Goal: Contribute content: Add original content to the website for others to see

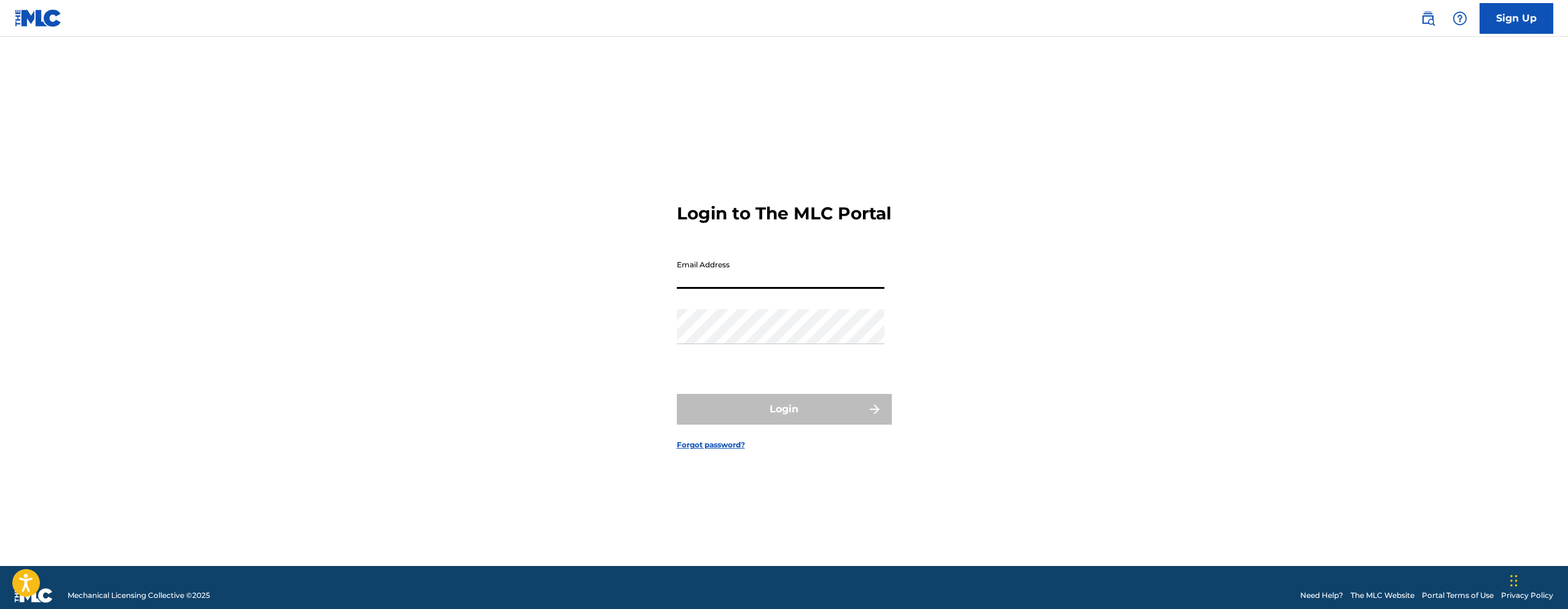
click at [868, 288] on input "Email Address" at bounding box center [781, 271] width 208 height 35
click at [936, 285] on div "Login to The MLC Portal Email Address Password Login Forgot password?" at bounding box center [784, 316] width 860 height 499
click at [716, 276] on input "Email Address" at bounding box center [781, 271] width 208 height 35
type input "[EMAIL_ADDRESS][DOMAIN_NAME]"
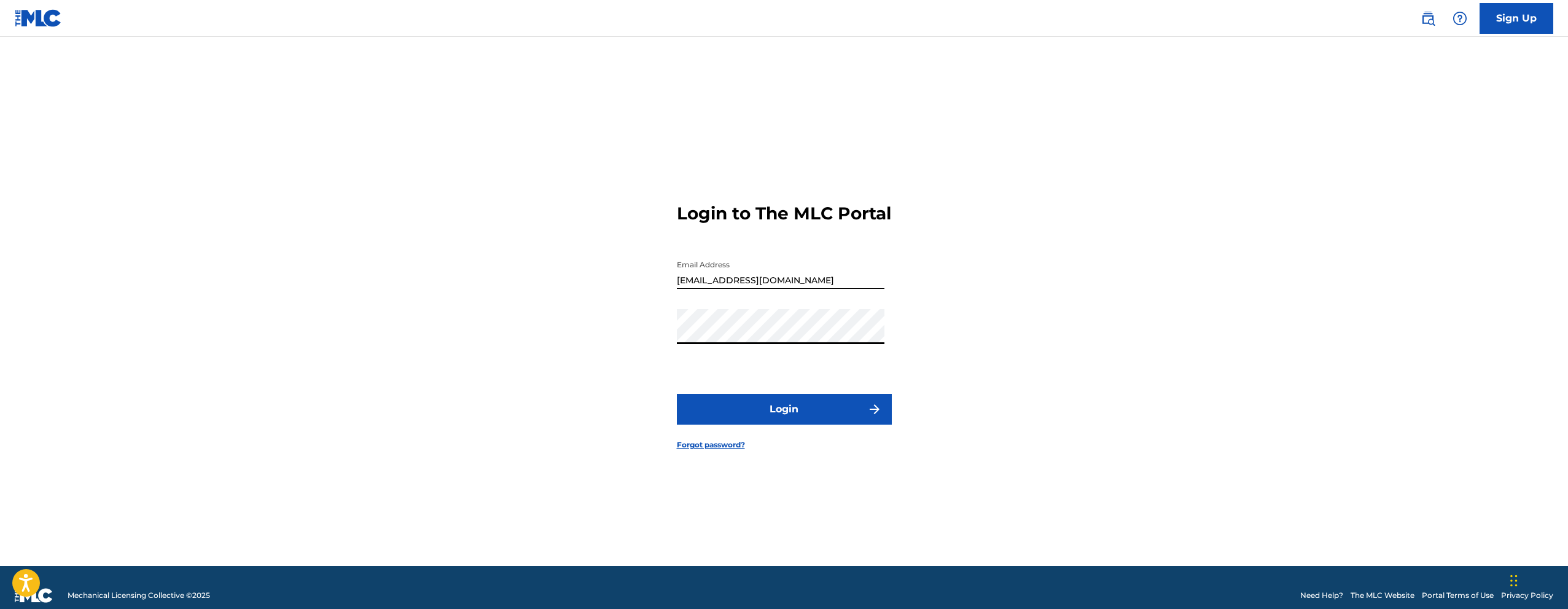
click at [779, 418] on button "Login" at bounding box center [784, 409] width 215 height 30
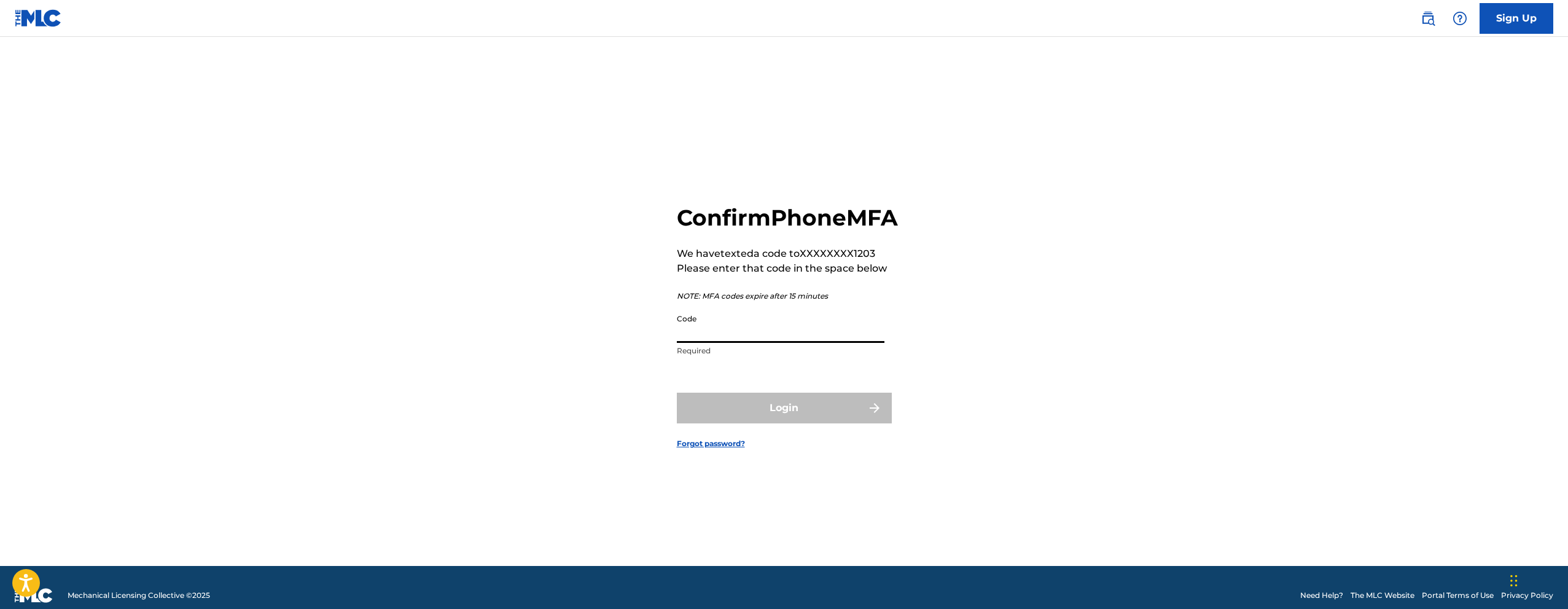
click at [731, 340] on input "Code" at bounding box center [781, 326] width 208 height 35
type input "684084"
click at [778, 418] on button "Login" at bounding box center [784, 408] width 215 height 30
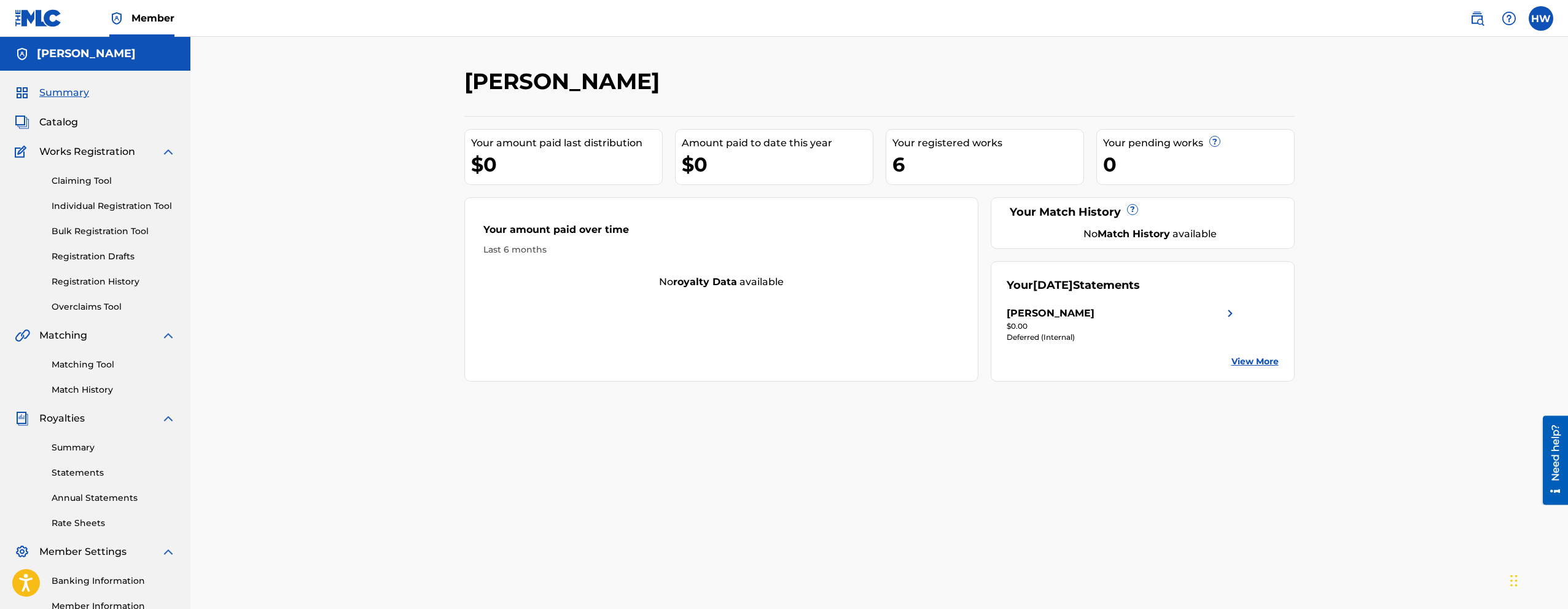
click at [56, 127] on span "Catalog" at bounding box center [58, 122] width 39 height 15
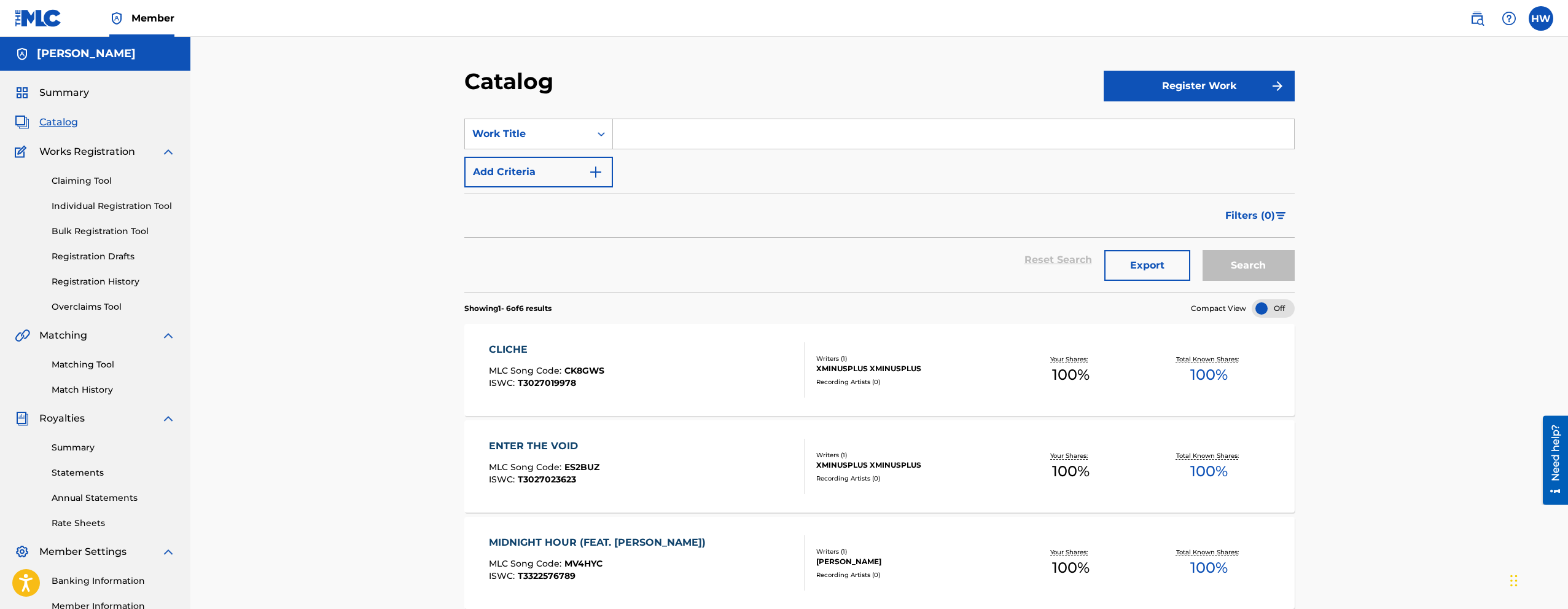
click at [1181, 83] on button "Register Work" at bounding box center [1199, 86] width 191 height 30
click at [1164, 129] on link "Individual" at bounding box center [1199, 126] width 191 height 30
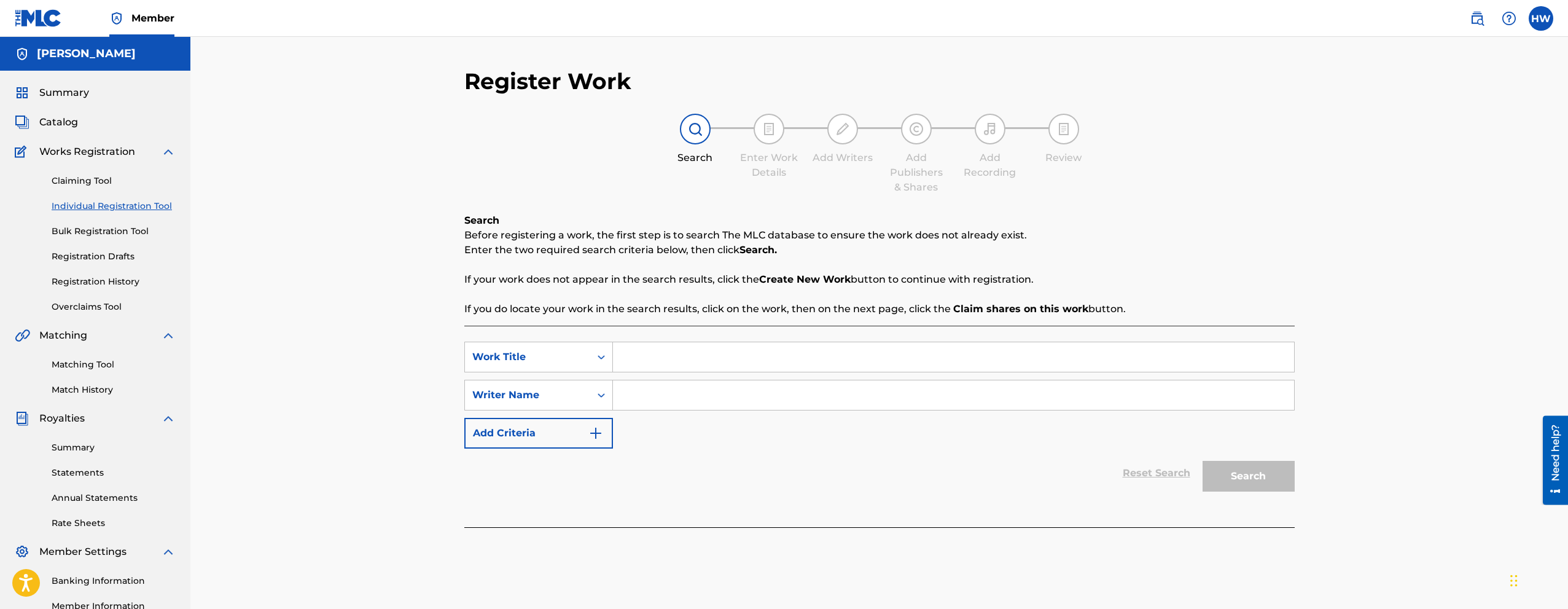
click at [684, 342] on div "Search Form" at bounding box center [954, 357] width 682 height 30
click at [682, 349] on input "Search Form" at bounding box center [953, 357] width 681 height 30
type input "TIPS"
click at [600, 391] on icon "Search Form" at bounding box center [601, 395] width 12 height 12
click at [665, 398] on input "Search Form" at bounding box center [953, 396] width 681 height 30
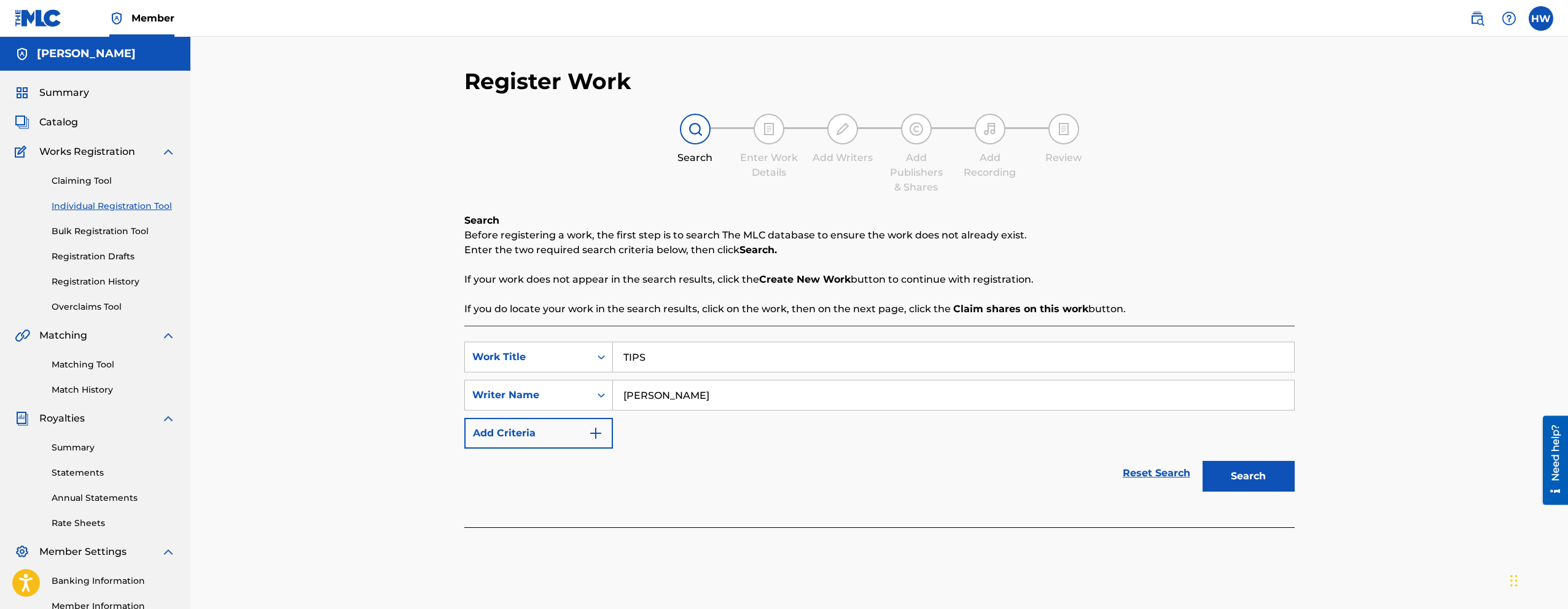
type input "[PERSON_NAME]"
click at [1244, 480] on button "Search" at bounding box center [1248, 475] width 92 height 30
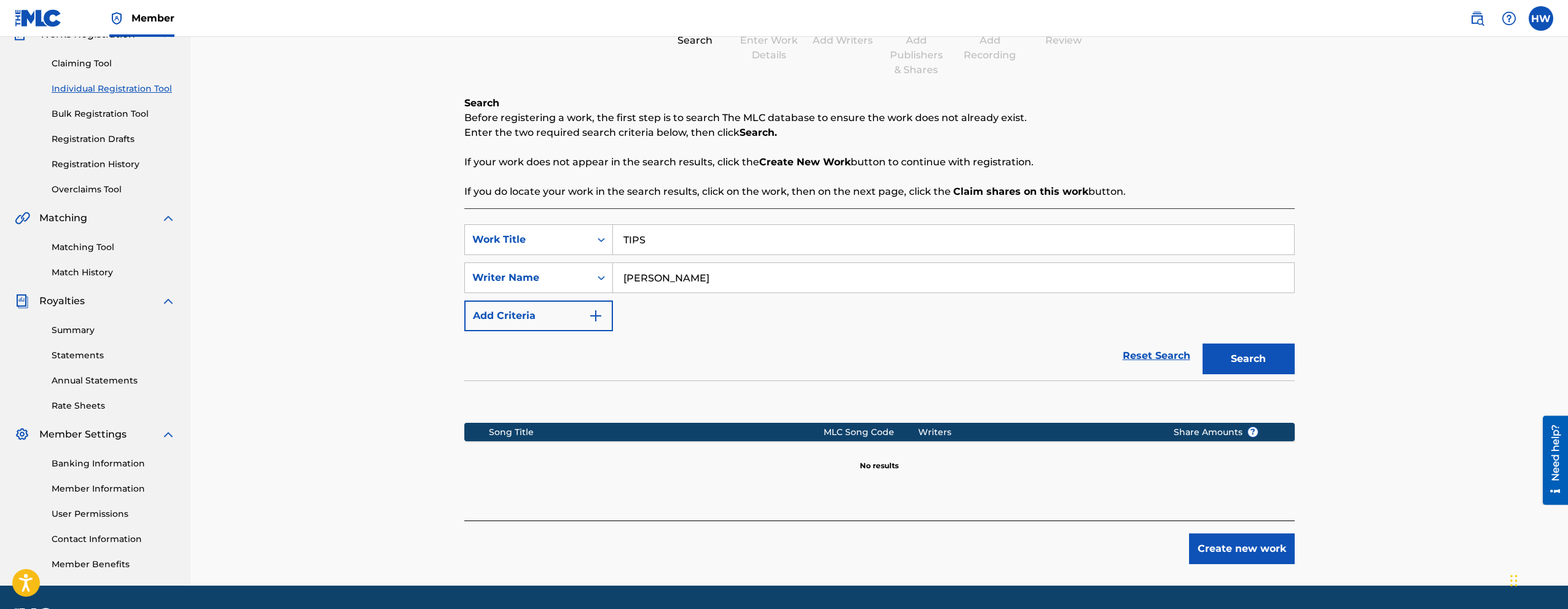
scroll to position [123, 0]
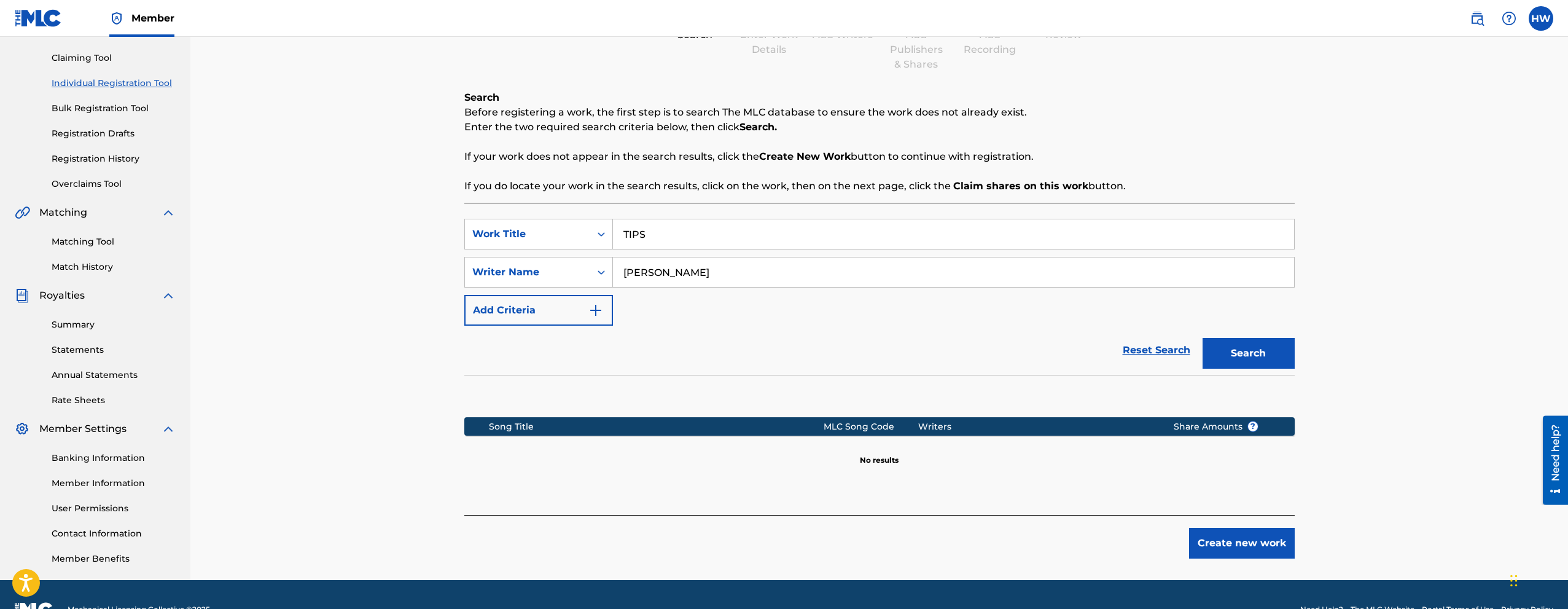
click at [1234, 540] on button "Create new work" at bounding box center [1242, 543] width 105 height 30
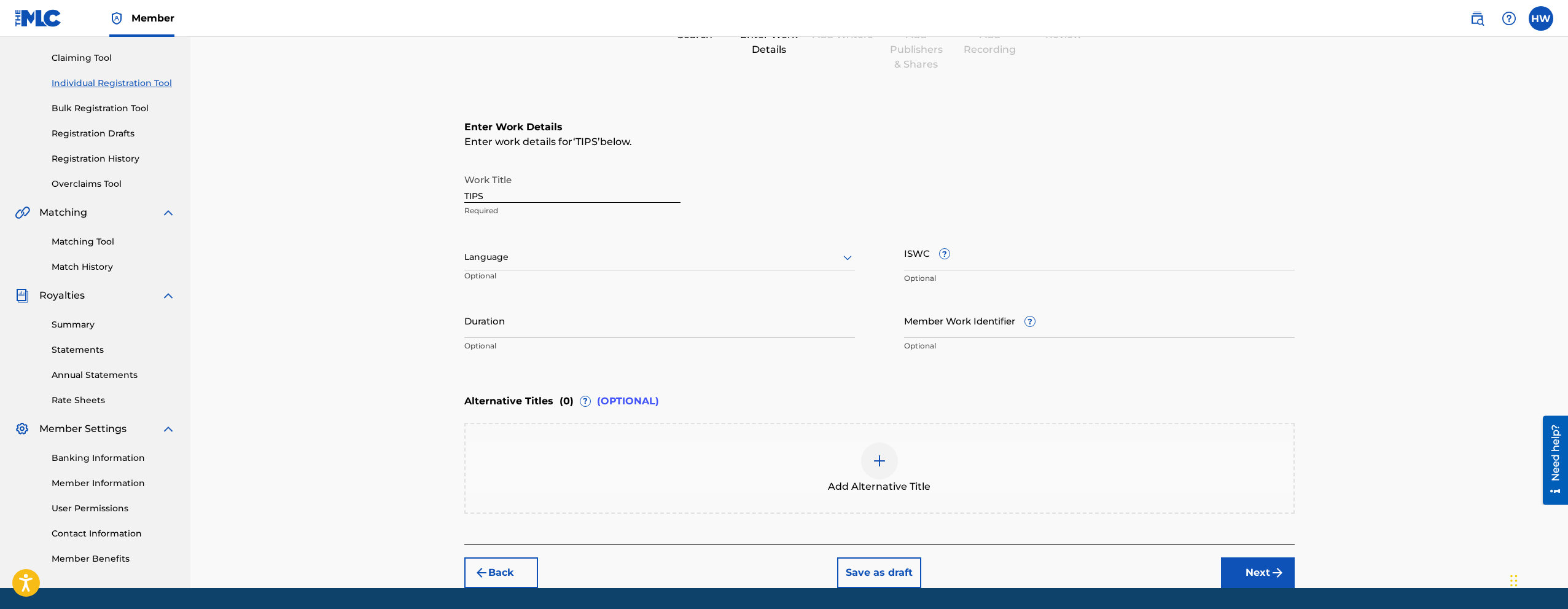
click at [525, 261] on div at bounding box center [660, 257] width 390 height 16
click at [520, 283] on div "English" at bounding box center [660, 284] width 390 height 28
click at [922, 253] on input "ISWC ?" at bounding box center [1099, 253] width 390 height 35
paste input "T-333.782.728-4"
type input "T-333.782.728-4"
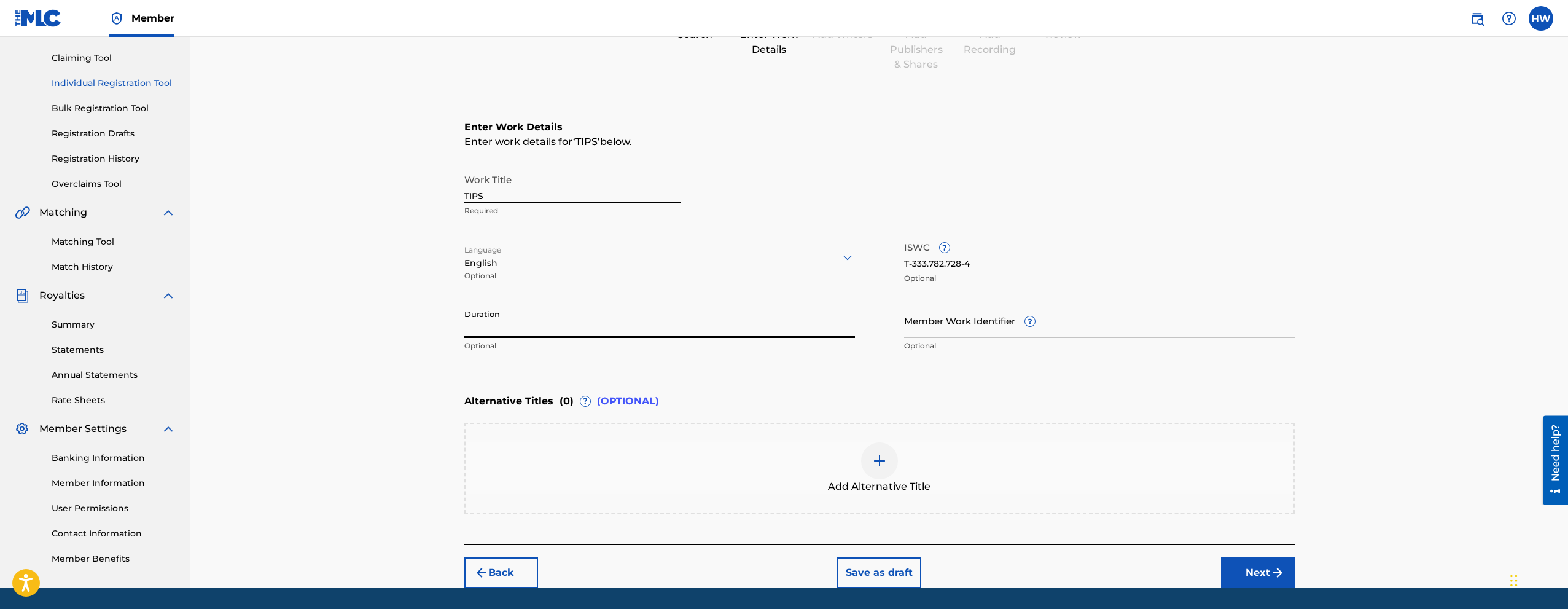
click at [558, 326] on input "Duration" at bounding box center [660, 321] width 390 height 35
click at [416, 349] on div "Register Work Search Enter Work Details Add Writers Add Publishers & Shares Add…" at bounding box center [879, 251] width 1378 height 674
click at [496, 333] on input "Duration" at bounding box center [660, 321] width 390 height 35
type input "03:45"
click at [412, 335] on div "Register Work Search Enter Work Details Add Writers Add Publishers & Shares Add…" at bounding box center [879, 251] width 1378 height 674
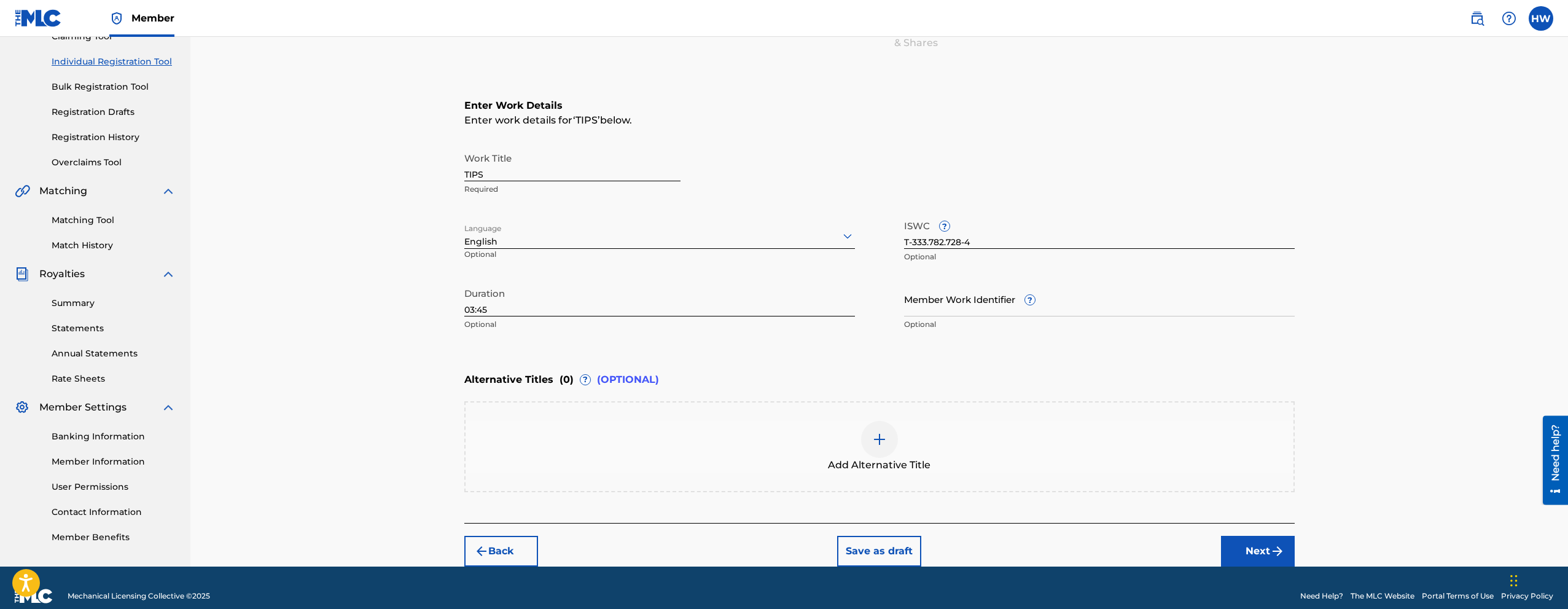
scroll to position [161, 0]
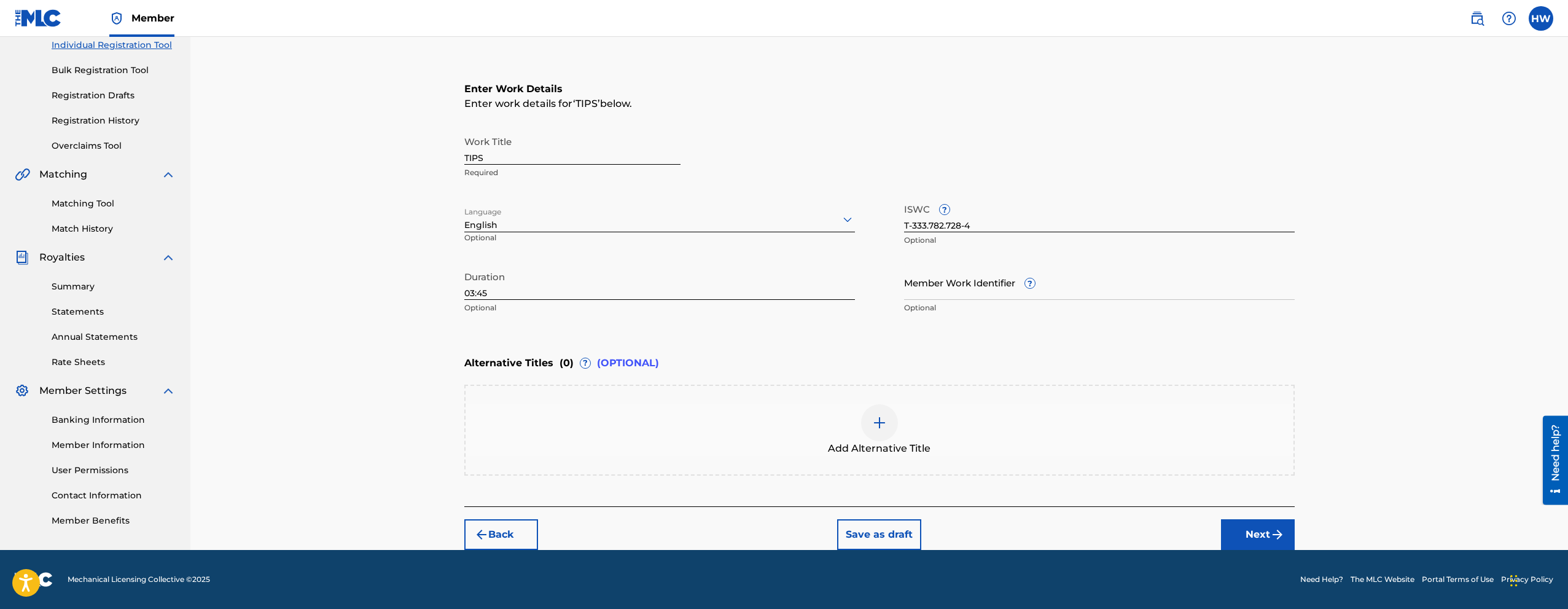
click at [1265, 528] on button "Next" at bounding box center [1258, 534] width 74 height 30
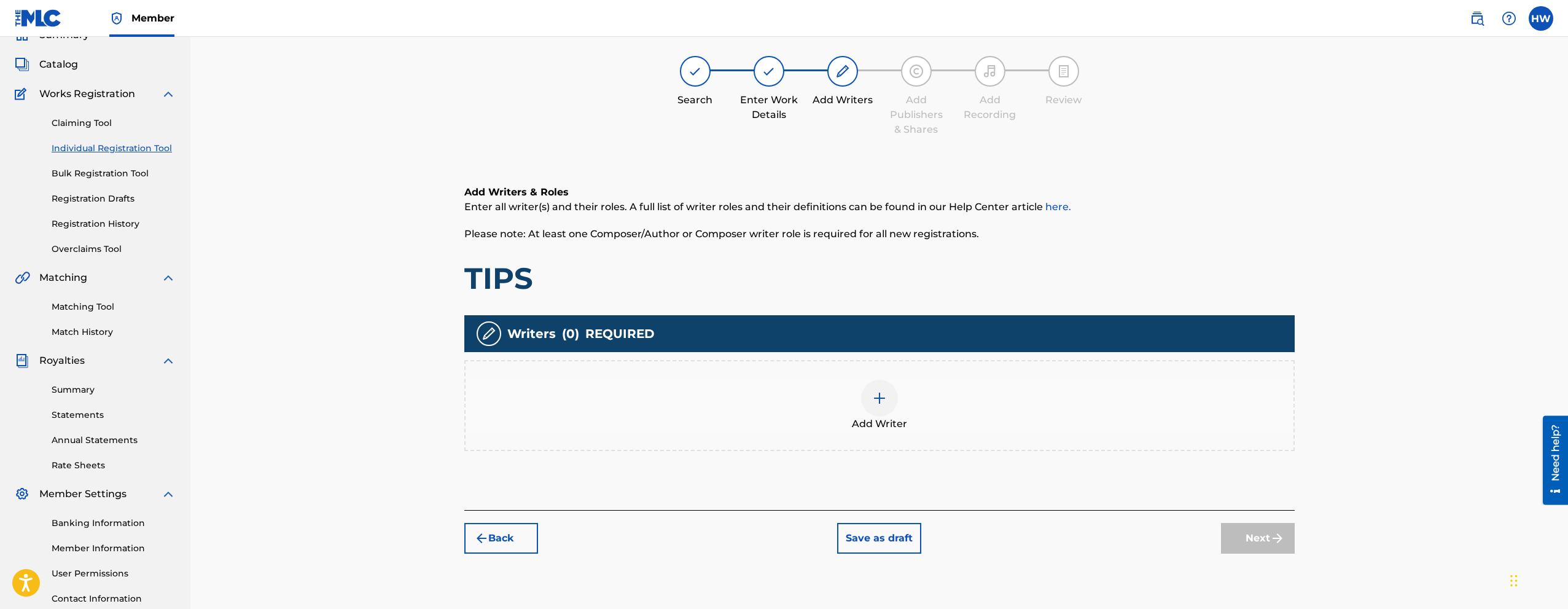
scroll to position [55, 0]
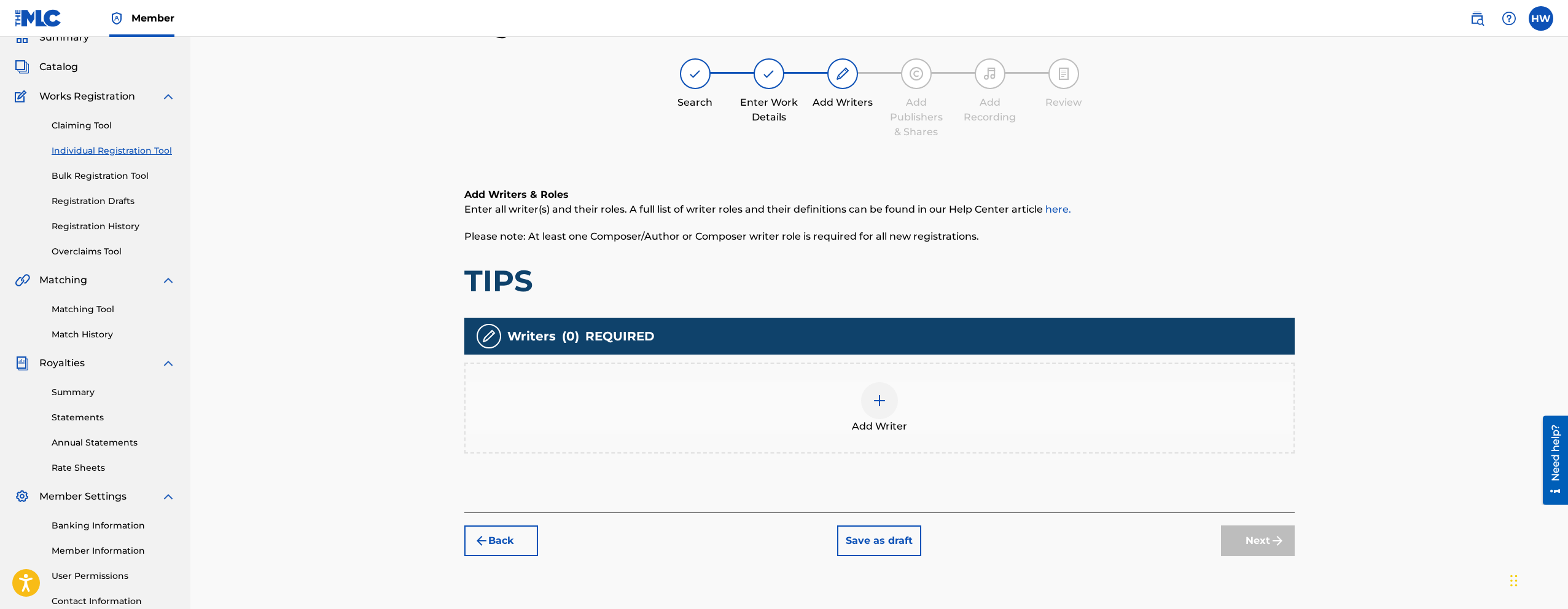
click at [879, 415] on div at bounding box center [880, 401] width 37 height 37
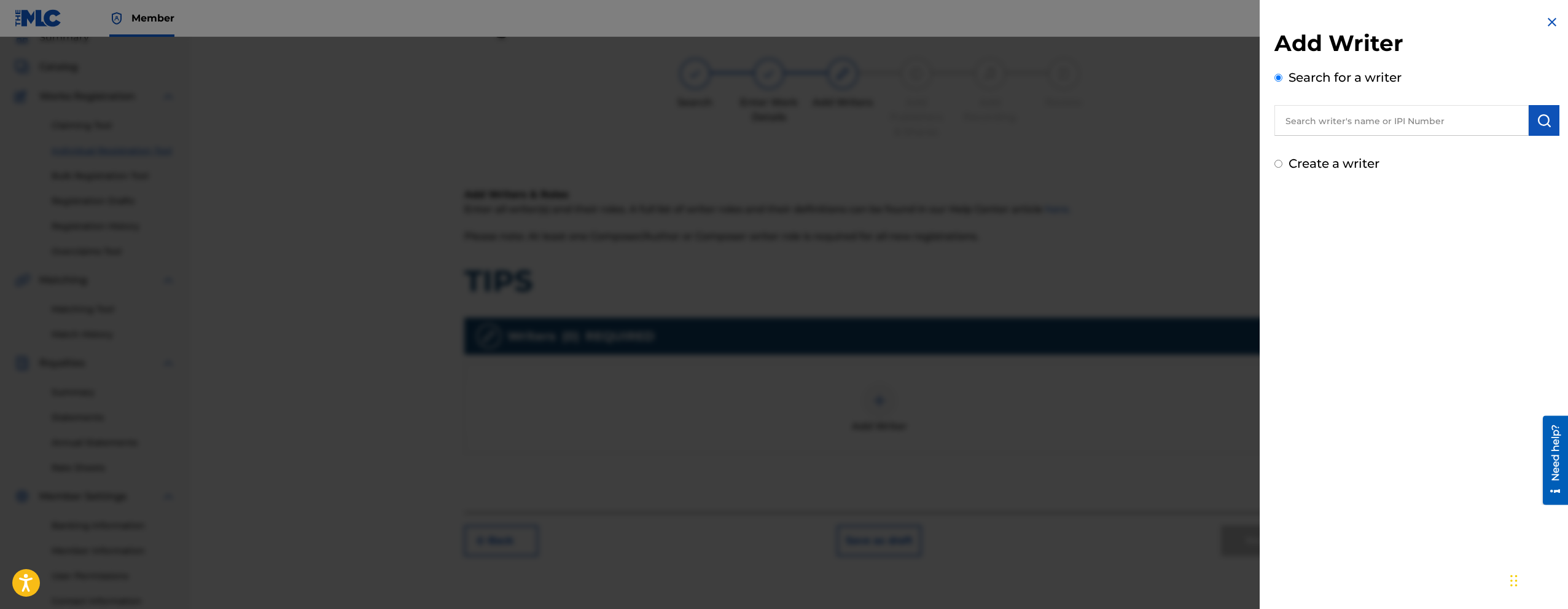
click at [1435, 117] on input "text" at bounding box center [1402, 120] width 254 height 30
type input "[PERSON_NAME]"
click at [1538, 115] on img "submit" at bounding box center [1544, 120] width 15 height 15
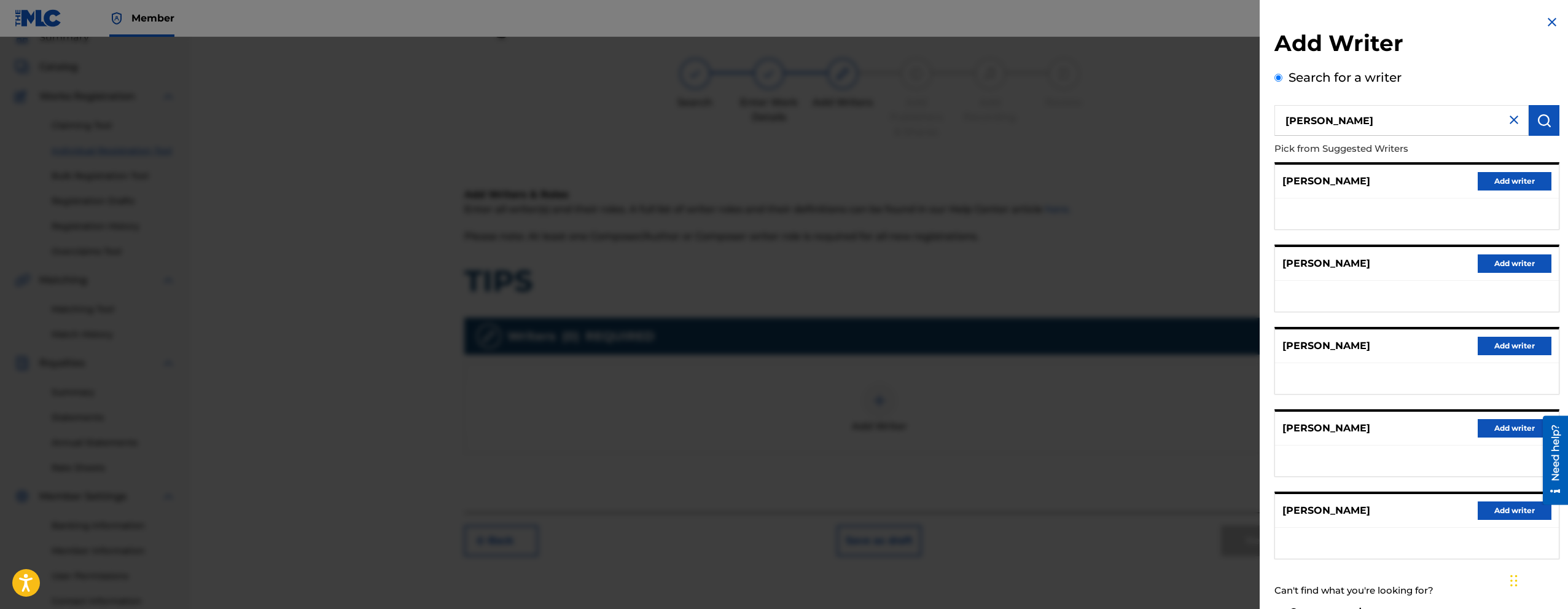
click at [1409, 511] on div "[PERSON_NAME] Add writer" at bounding box center [1416, 511] width 284 height 34
click at [1491, 504] on button "Add writer" at bounding box center [1515, 511] width 74 height 18
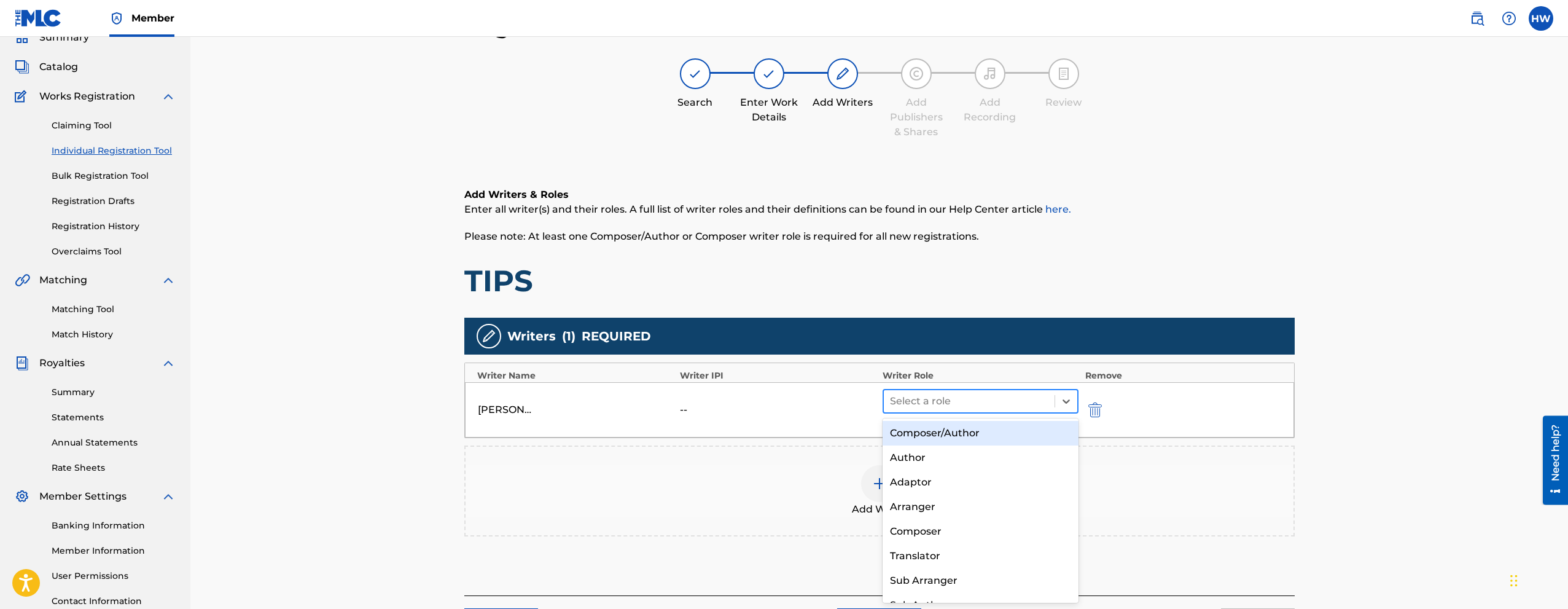
click at [926, 403] on div at bounding box center [969, 401] width 159 height 17
click at [938, 431] on div "Composer/Author" at bounding box center [981, 433] width 197 height 25
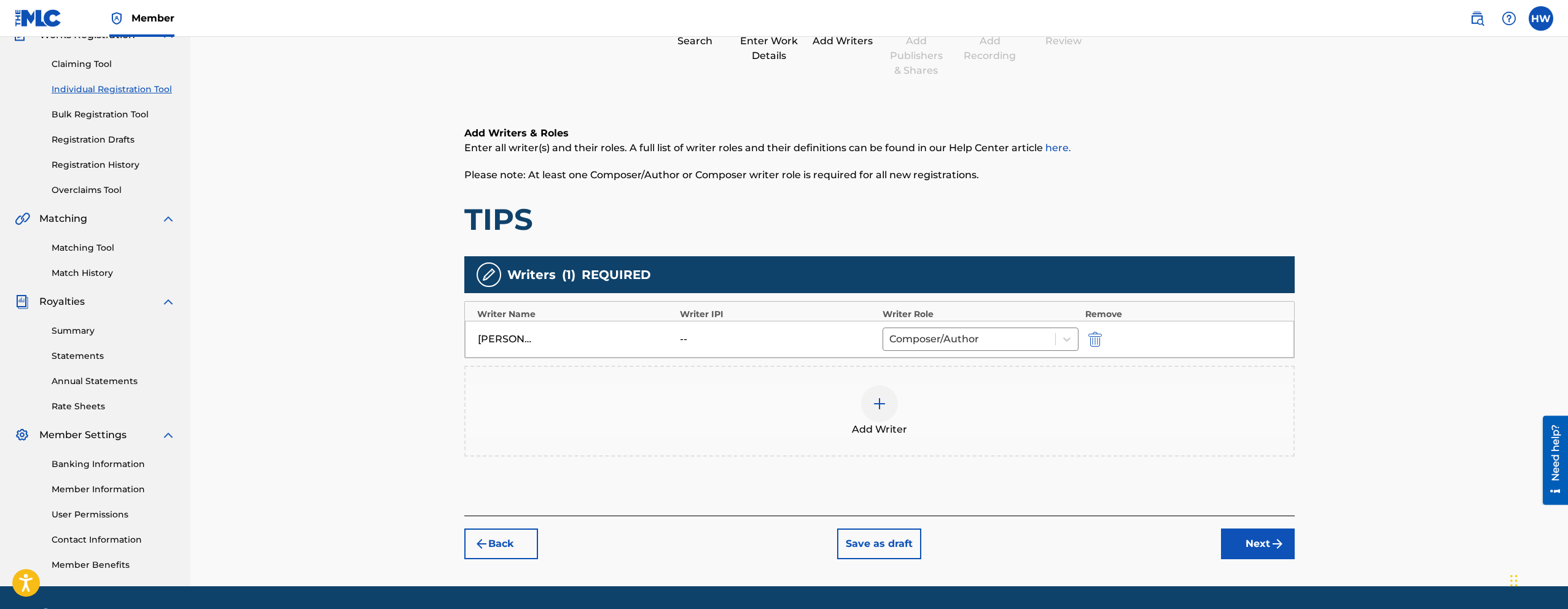
scroll to position [153, 0]
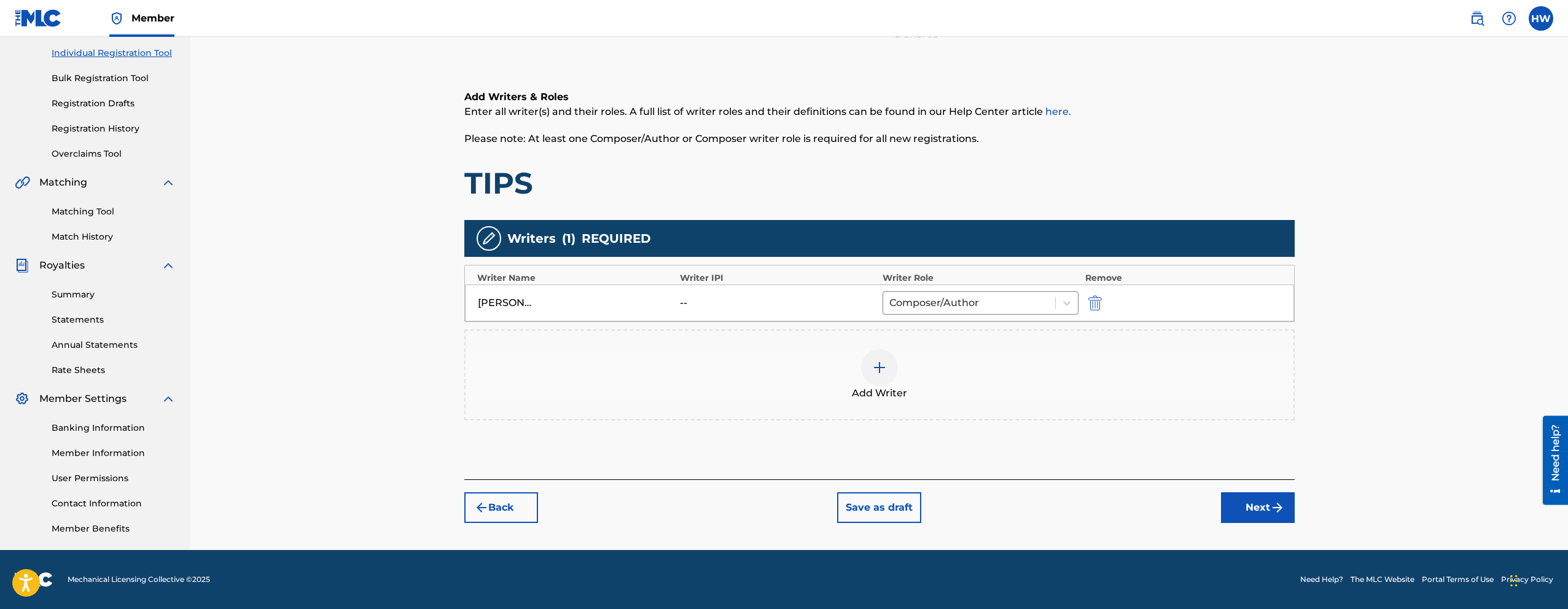
click at [1250, 504] on button "Next" at bounding box center [1258, 507] width 74 height 30
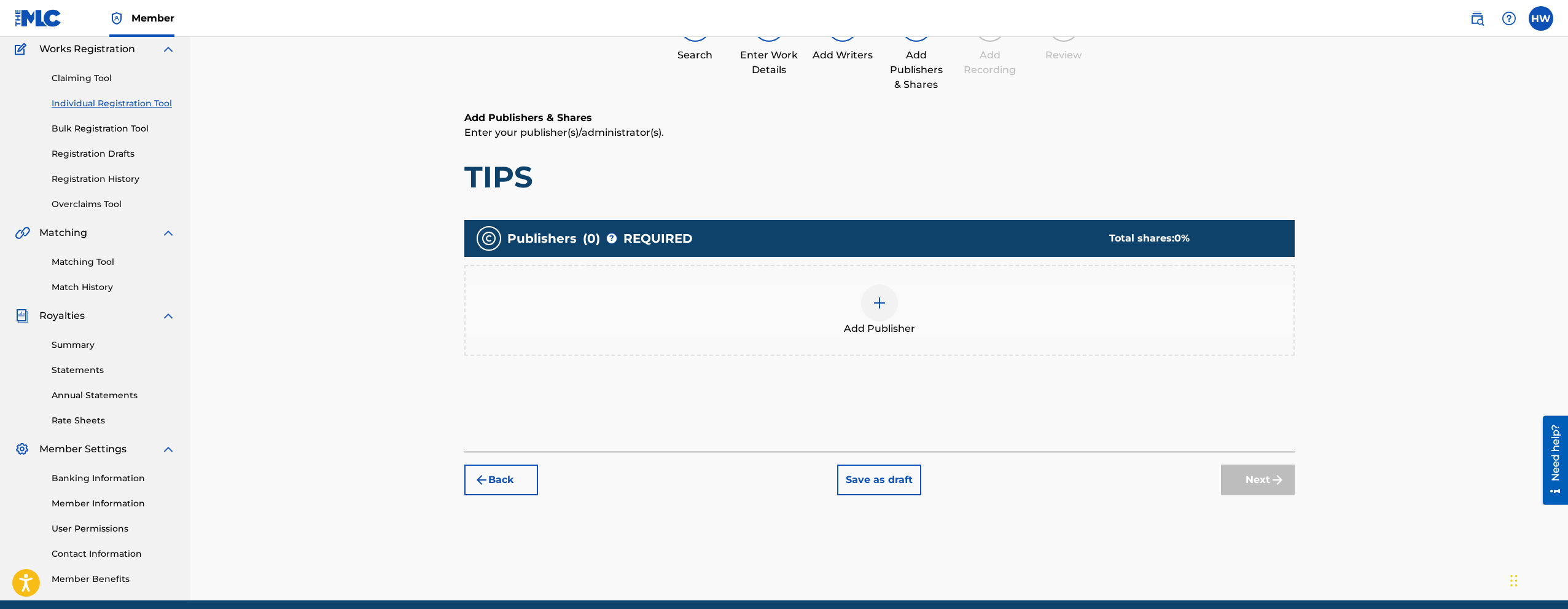
scroll to position [55, 0]
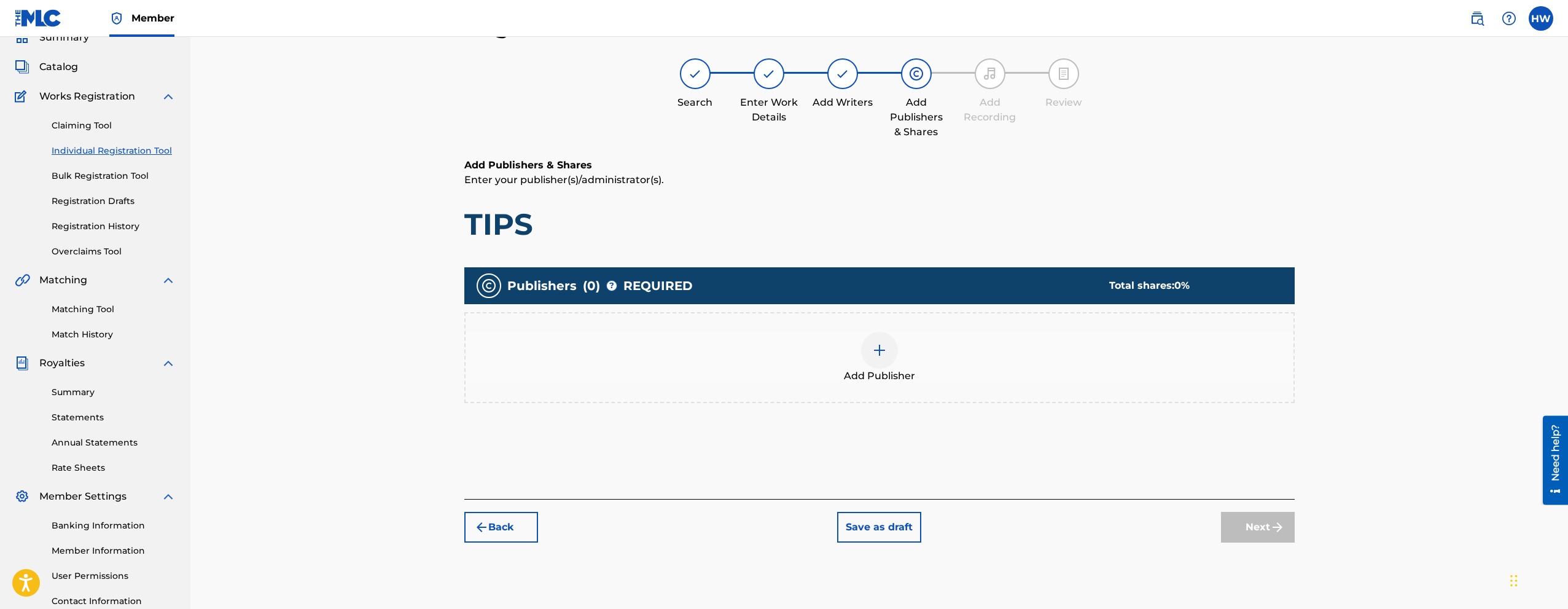
click at [880, 352] on img at bounding box center [880, 350] width 15 height 15
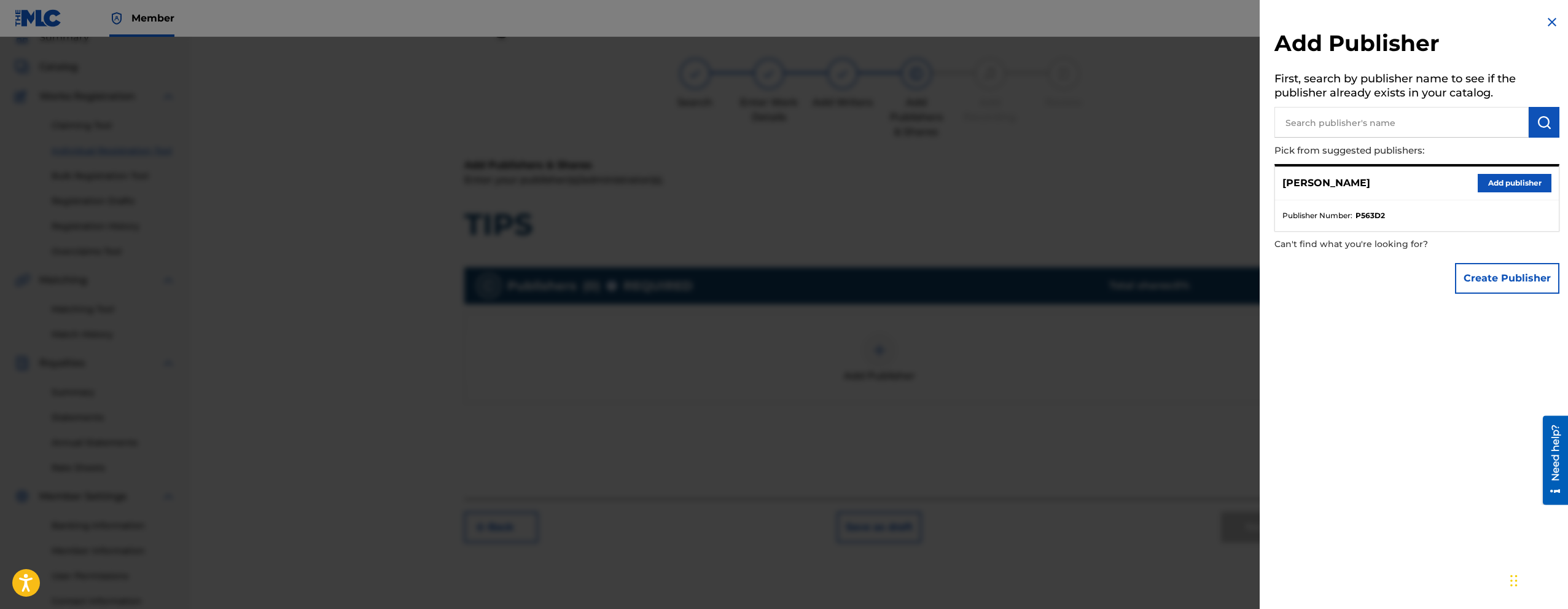
click at [1491, 179] on button "Add publisher" at bounding box center [1515, 183] width 74 height 18
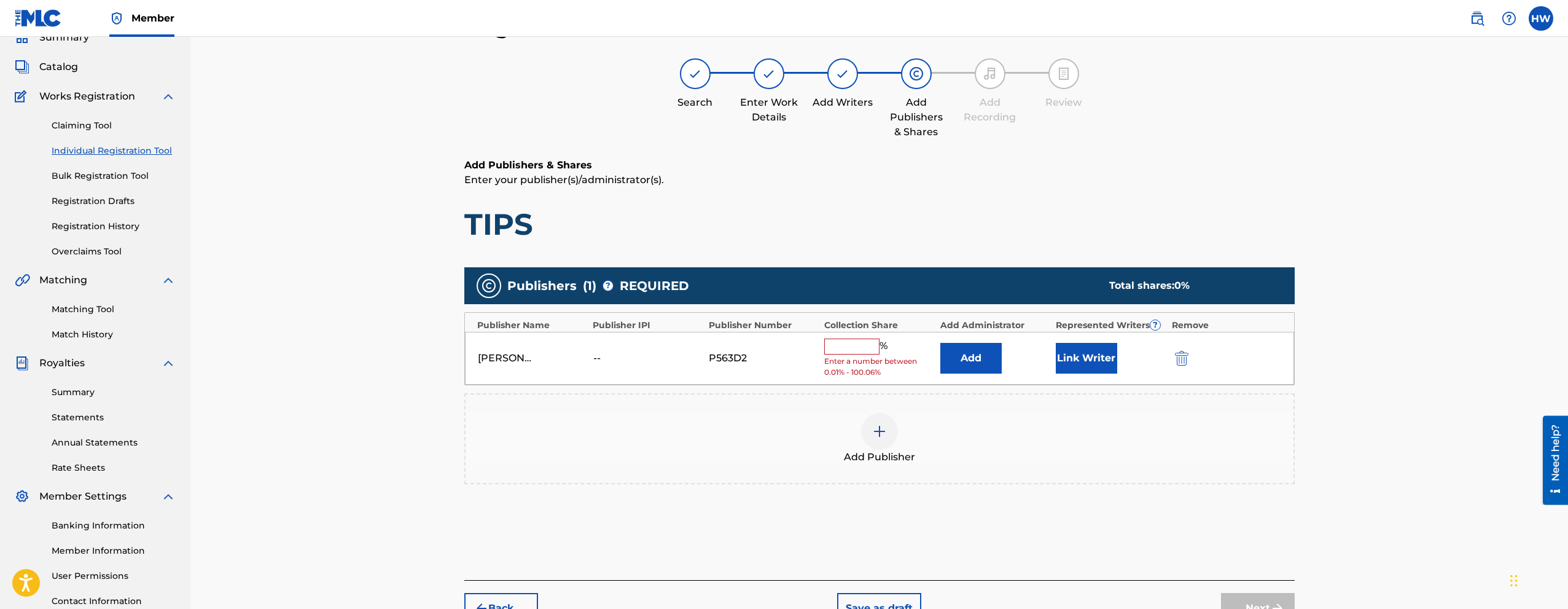
click at [847, 344] on input "text" at bounding box center [852, 346] width 55 height 16
type input "100"
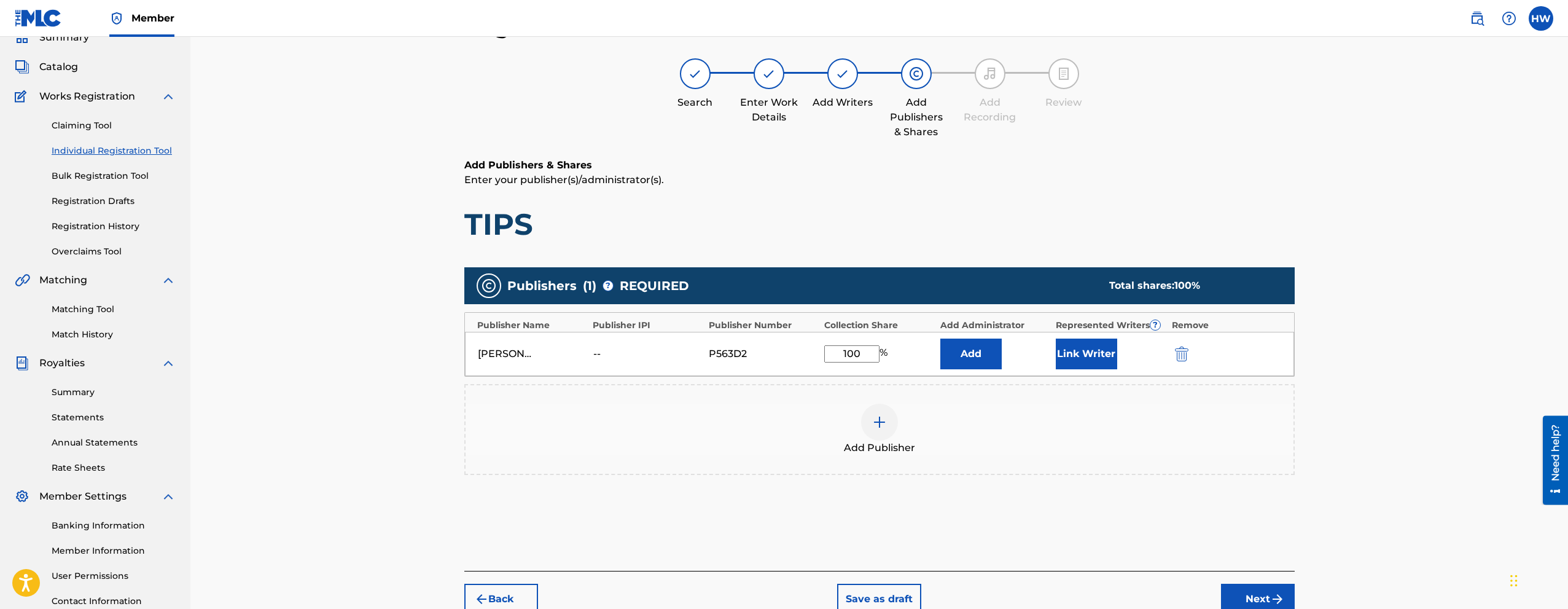
click at [799, 398] on div "Add Publisher" at bounding box center [880, 429] width 830 height 91
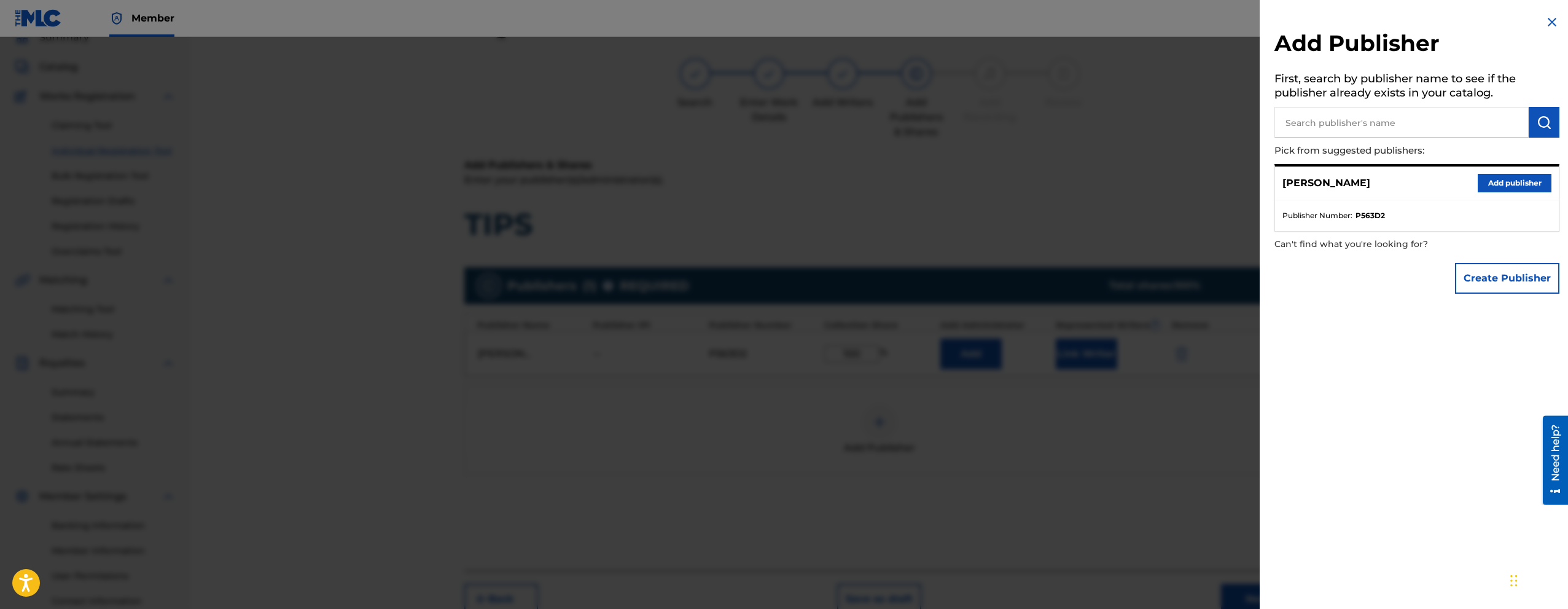
click at [1547, 16] on img at bounding box center [1552, 22] width 15 height 15
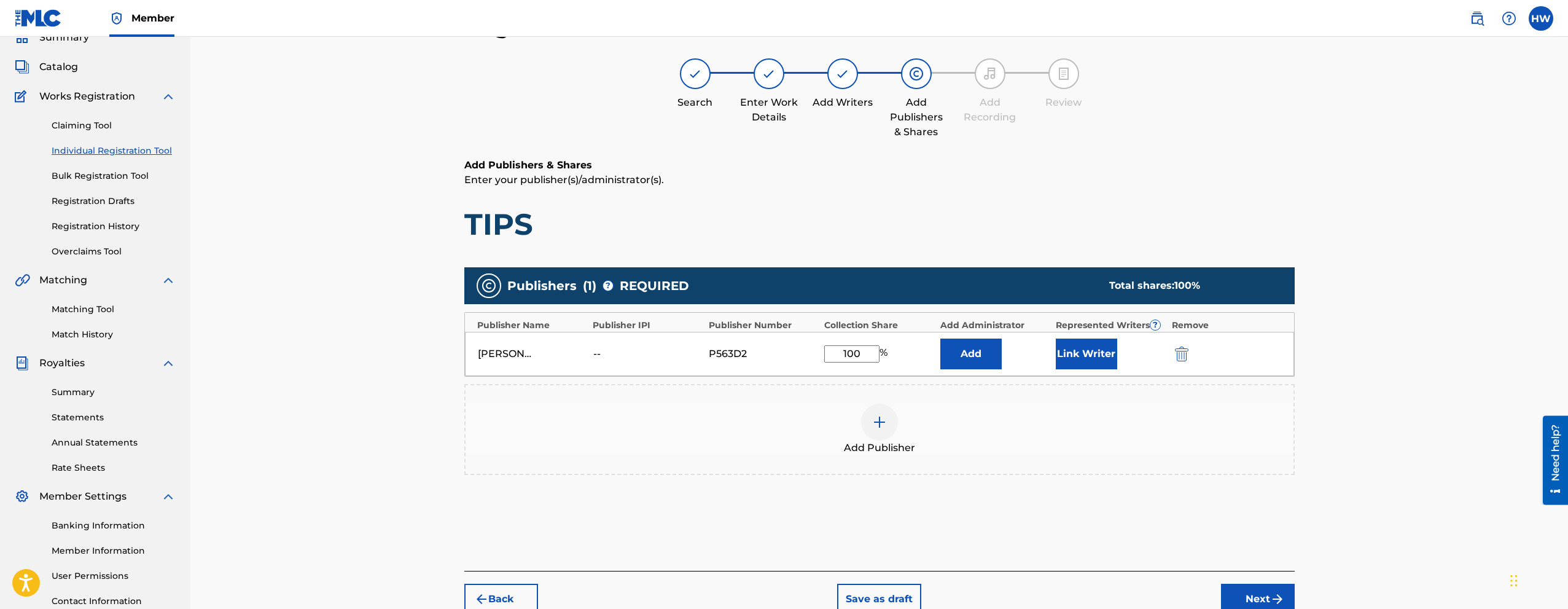
click at [405, 398] on div "Register Work Search Enter Work Details Add Writers Add Publishers & Shares Add…" at bounding box center [879, 315] width 1378 height 666
click at [1099, 349] on button "Link Writer" at bounding box center [1086, 354] width 62 height 30
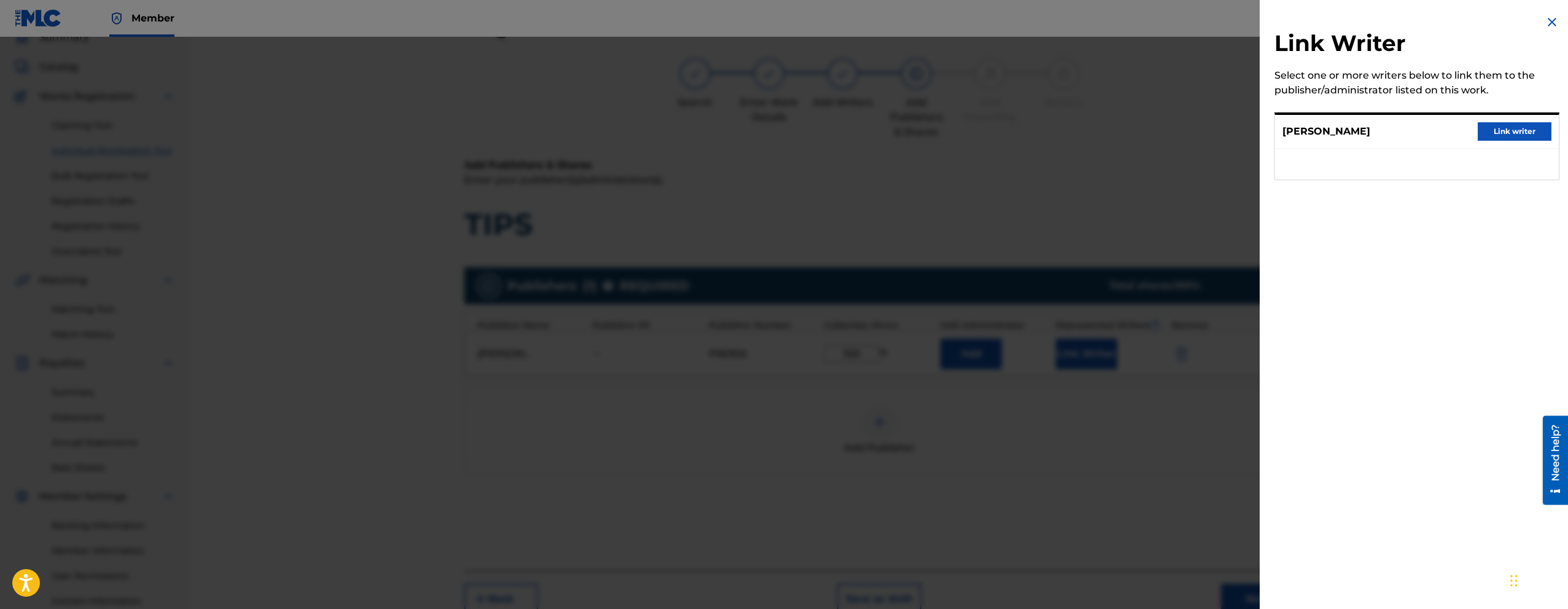
click at [1504, 127] on button "Link writer" at bounding box center [1515, 131] width 74 height 18
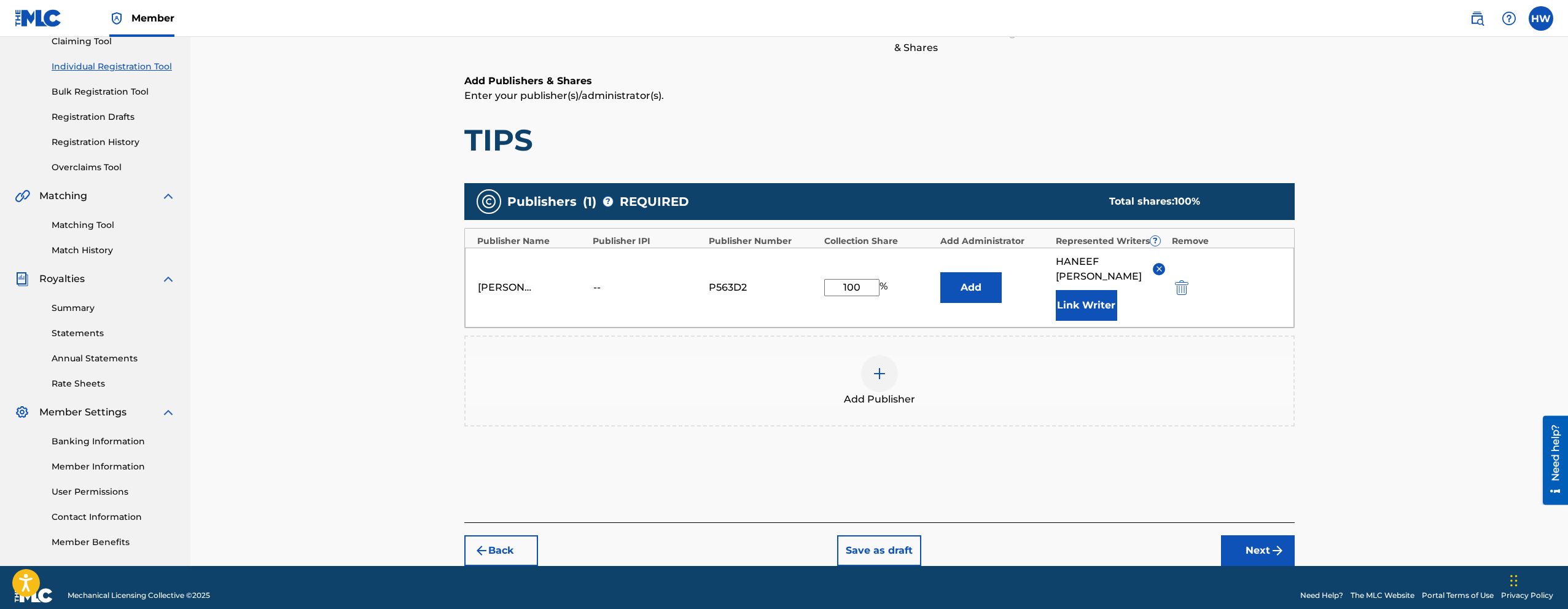
scroll to position [156, 0]
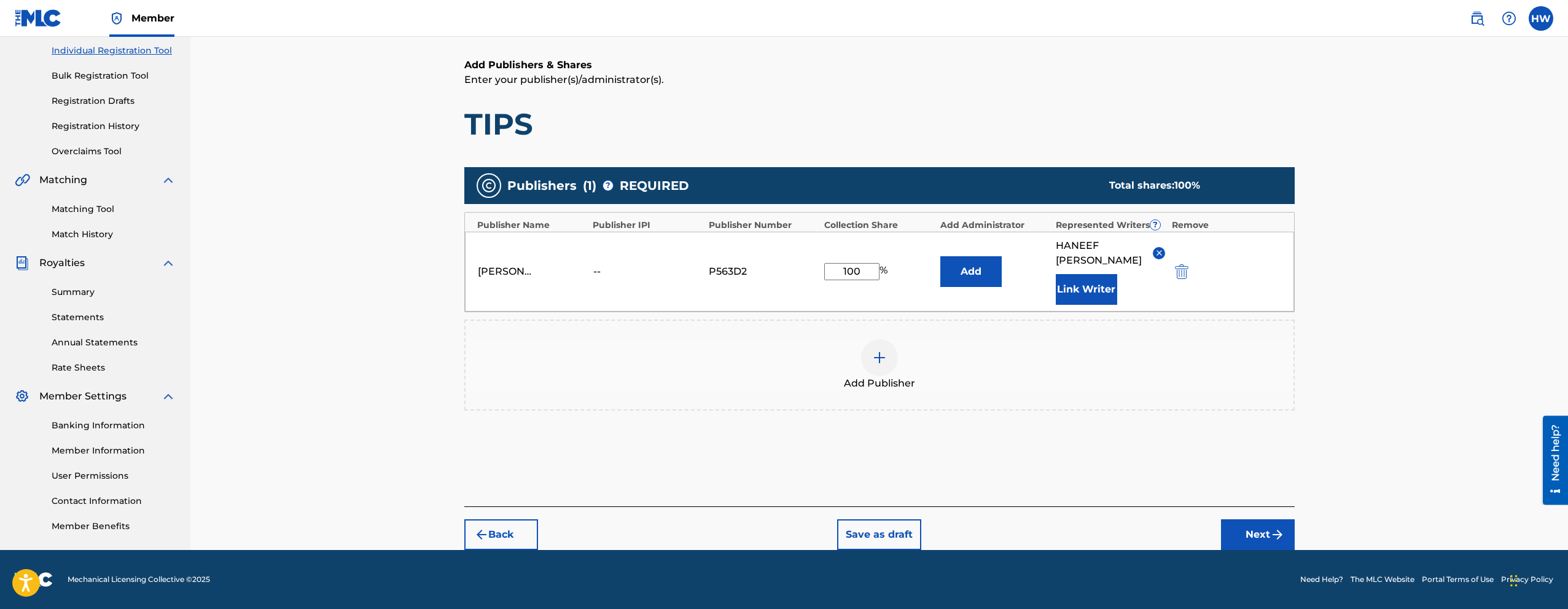
click at [1258, 530] on button "Next" at bounding box center [1258, 534] width 74 height 30
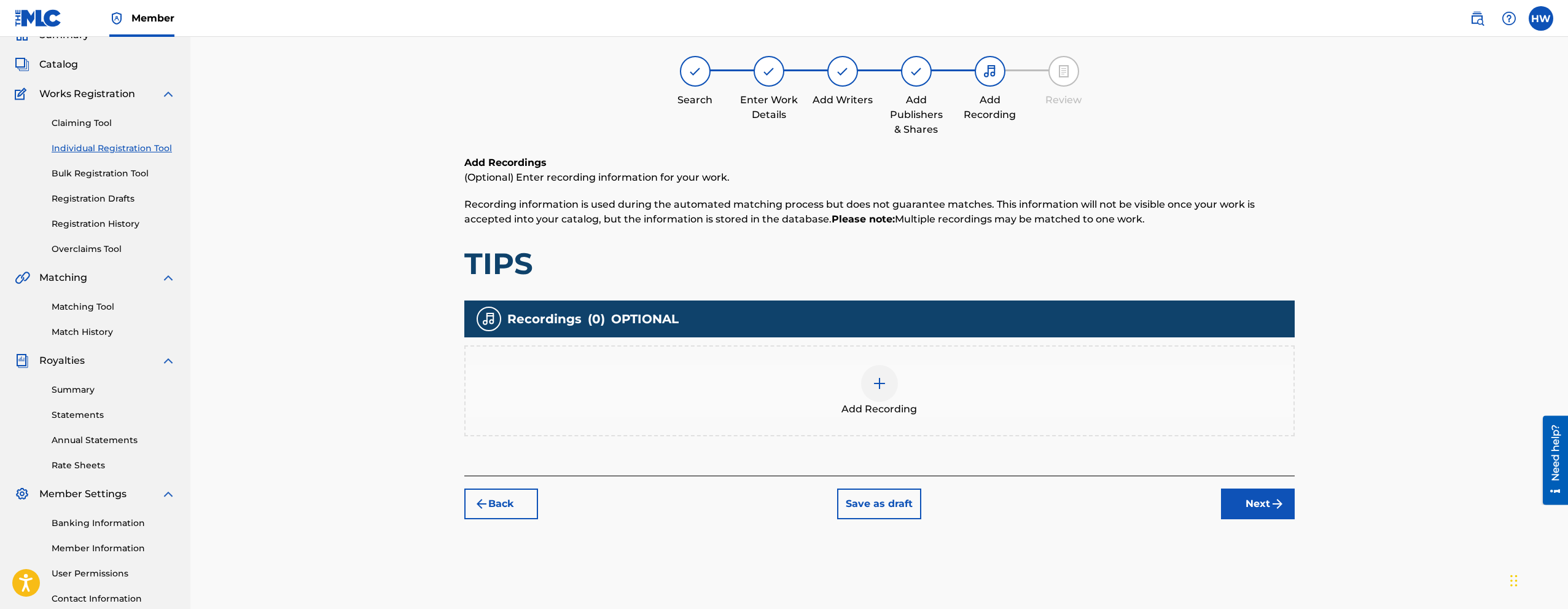
scroll to position [55, 0]
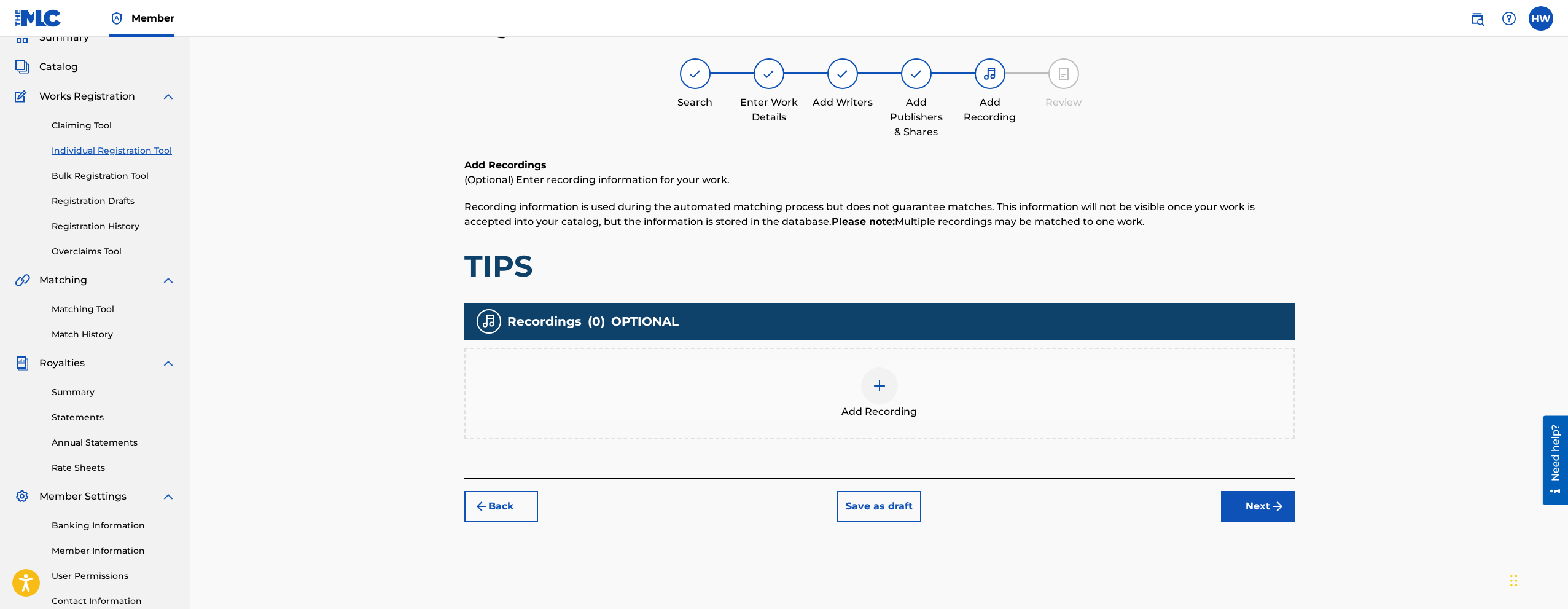
click at [874, 400] on div at bounding box center [880, 386] width 37 height 37
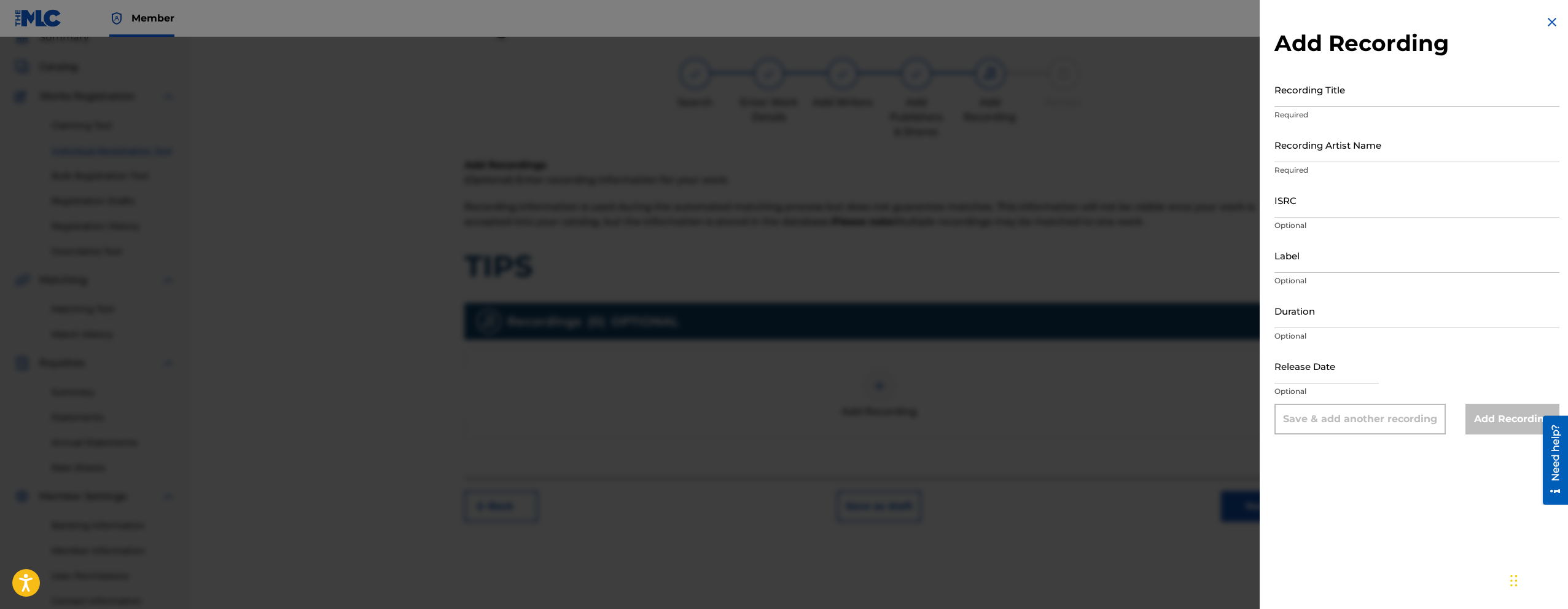
click at [416, 337] on div at bounding box center [784, 341] width 1568 height 609
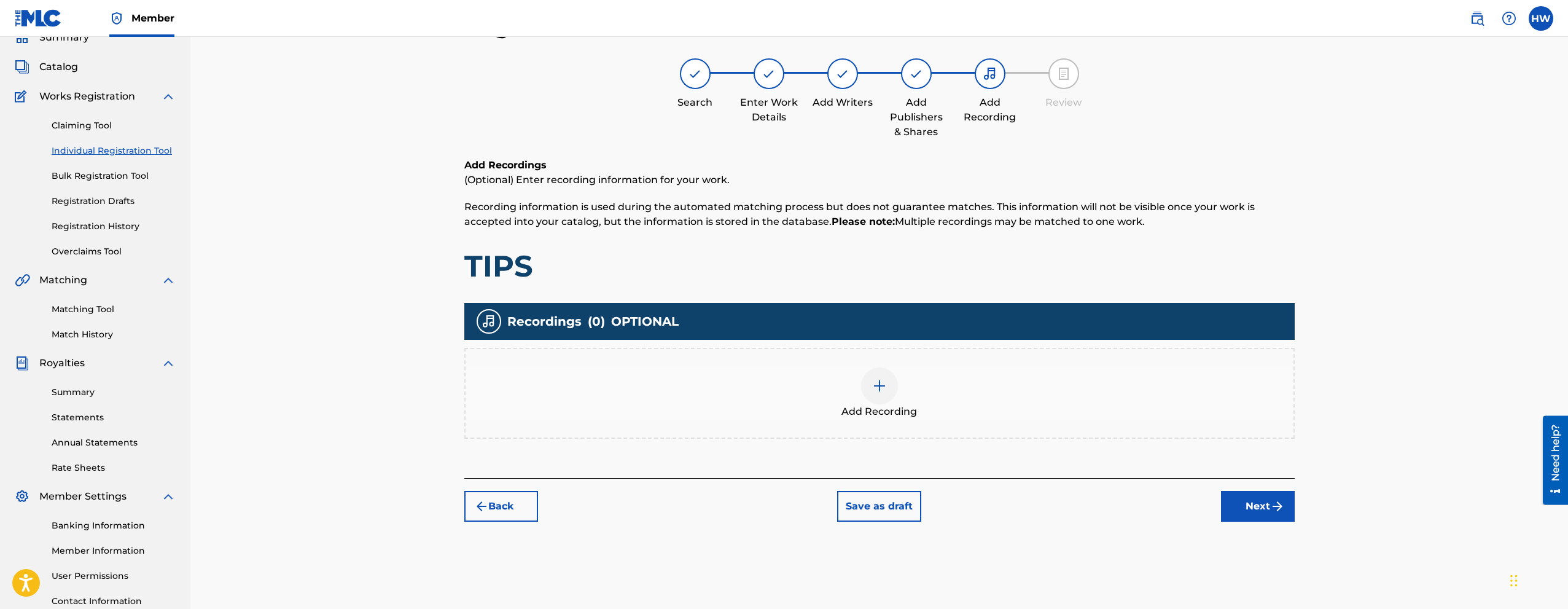
click at [889, 377] on div at bounding box center [880, 386] width 37 height 37
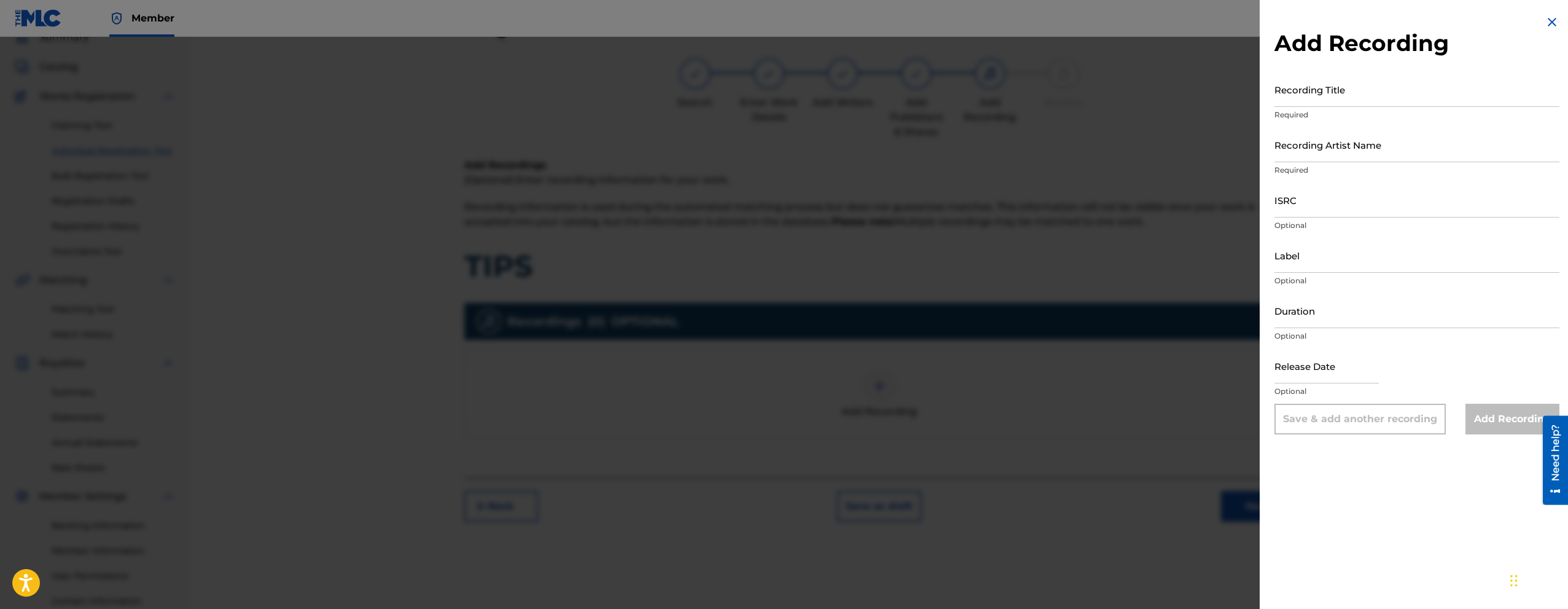
click at [1319, 101] on input "Recording Title" at bounding box center [1417, 89] width 285 height 35
type input "TIPS"
click at [1313, 152] on input "Recording Artist Name" at bounding box center [1417, 144] width 285 height 35
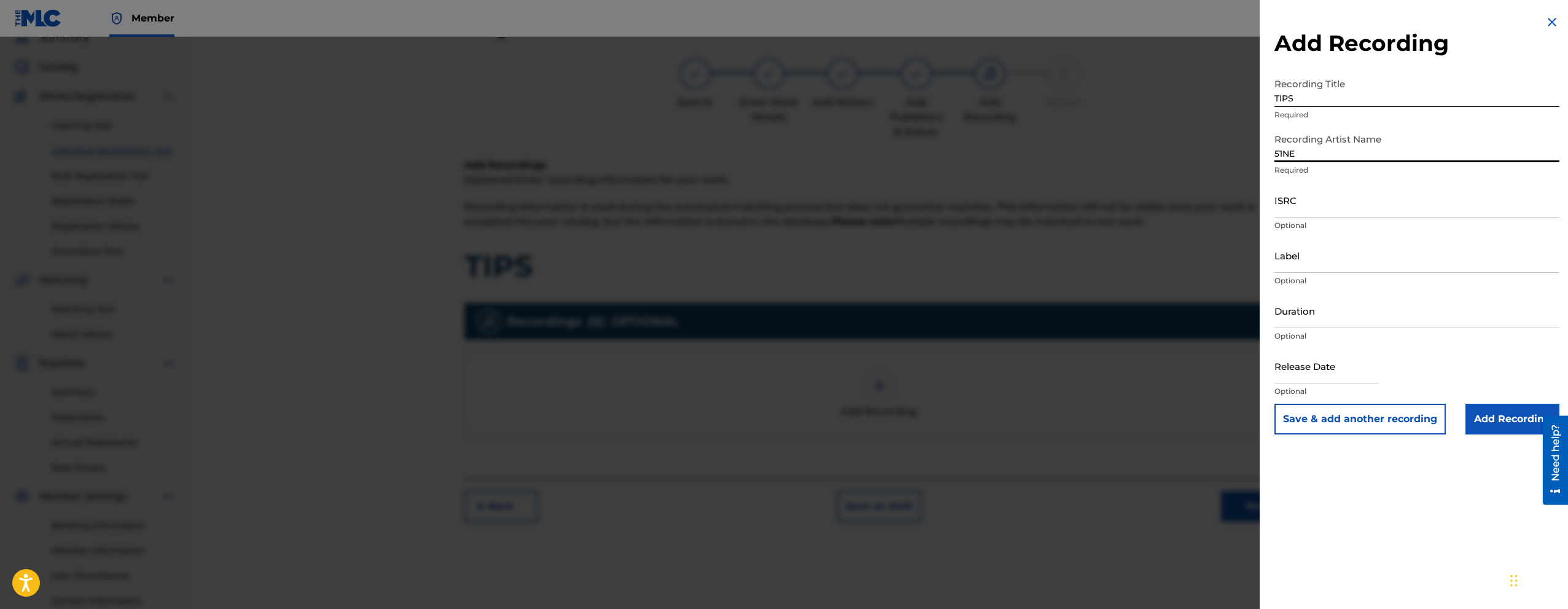
type input "51NE"
click at [1267, 180] on div "Add Recording Recording Title TIPS Required Recording Artist Name 51NE Required…" at bounding box center [1417, 224] width 315 height 449
click at [1311, 197] on input "ISRC" at bounding box center [1417, 200] width 285 height 35
paste input "GXHG92553670"
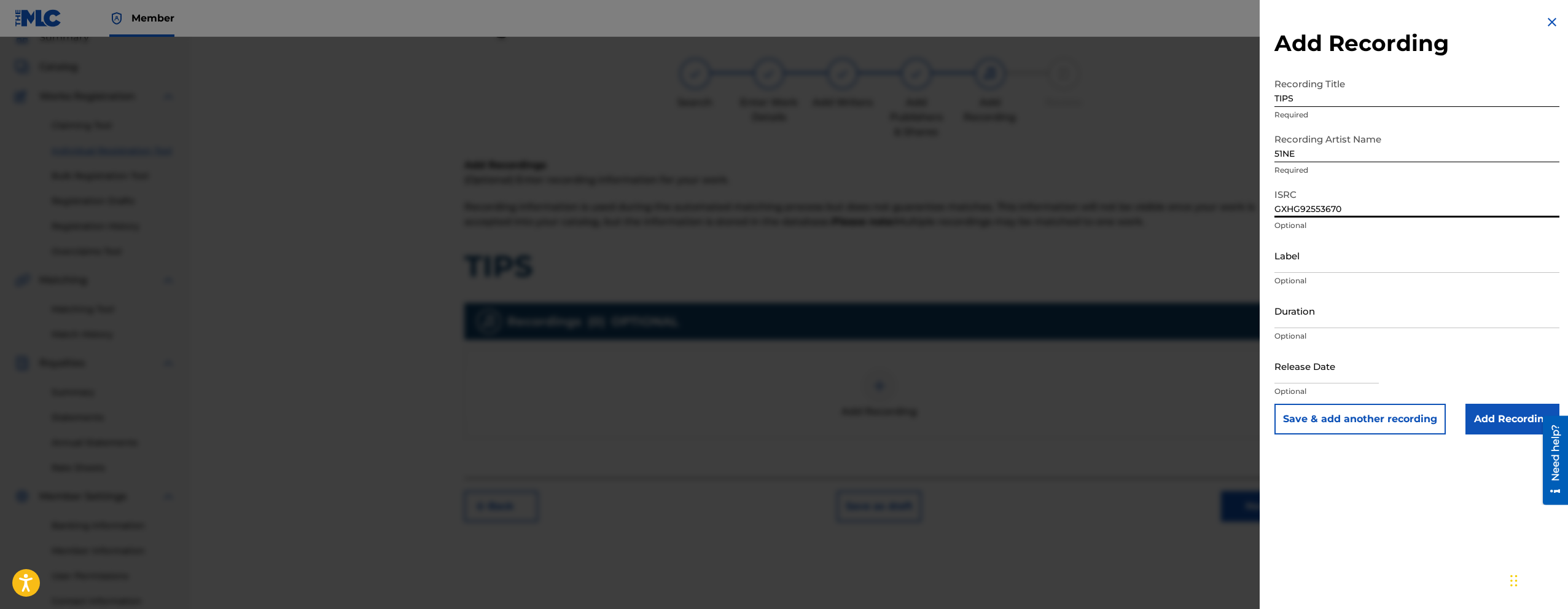
type input "GXHG92553670"
click at [1302, 265] on input "Label" at bounding box center [1417, 255] width 285 height 35
type input "Access Denied Recordings"
click at [1337, 323] on input "Duration" at bounding box center [1417, 311] width 285 height 35
type input "03:45"
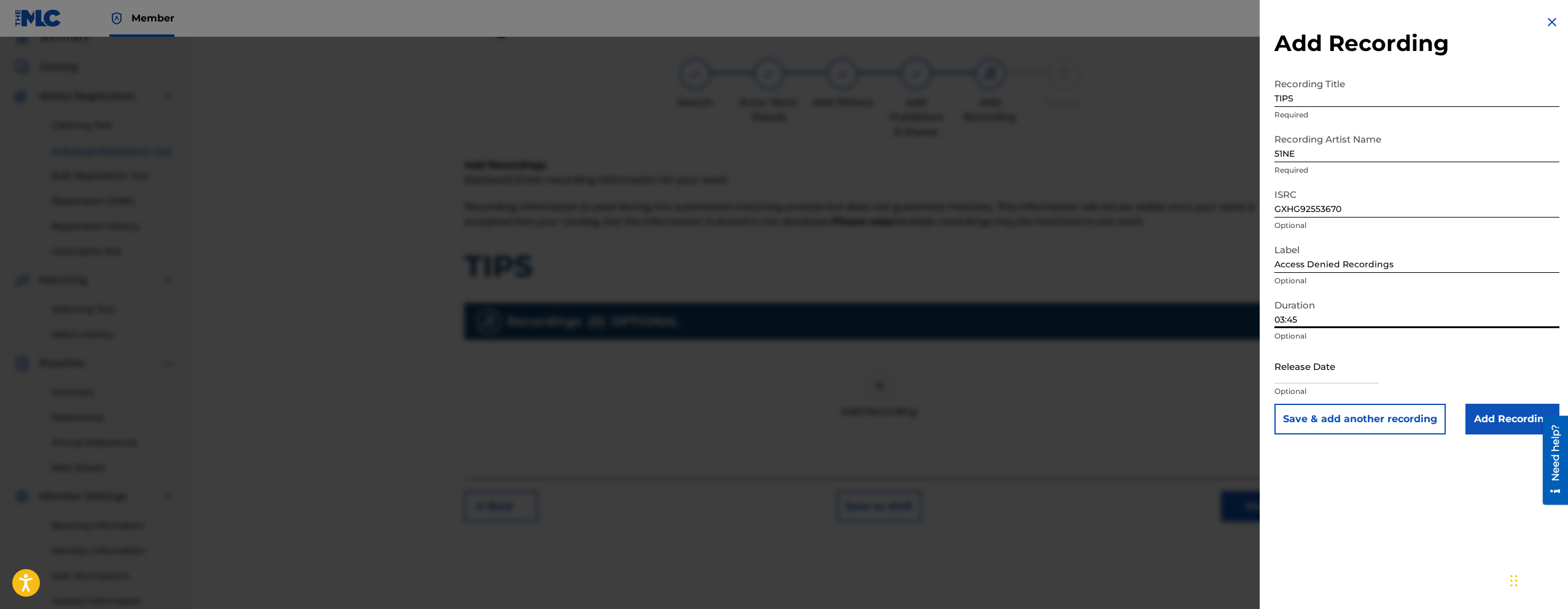
click at [1309, 380] on input "text" at bounding box center [1327, 366] width 105 height 35
select select "7"
select select "2025"
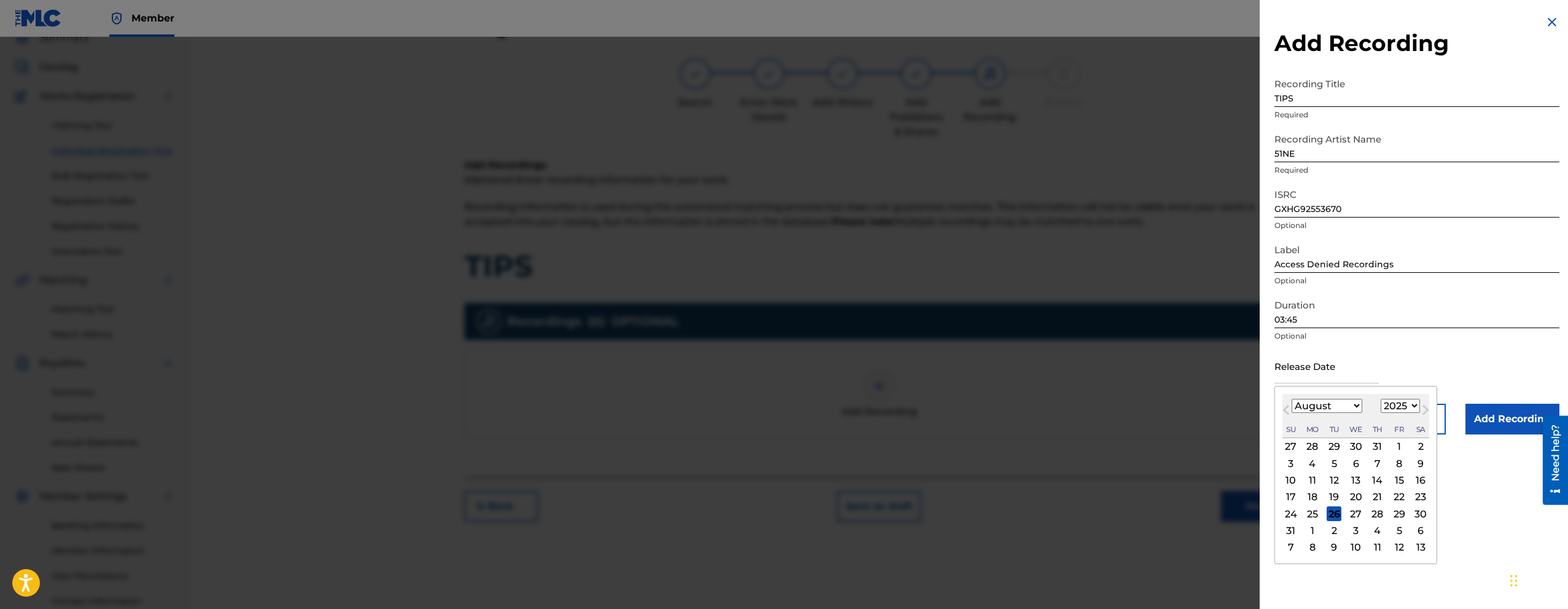
click at [1303, 459] on div "3 4 5 6 7 8 9" at bounding box center [1356, 464] width 147 height 16
click at [1334, 512] on div "26" at bounding box center [1334, 514] width 15 height 15
type input "[DATE]"
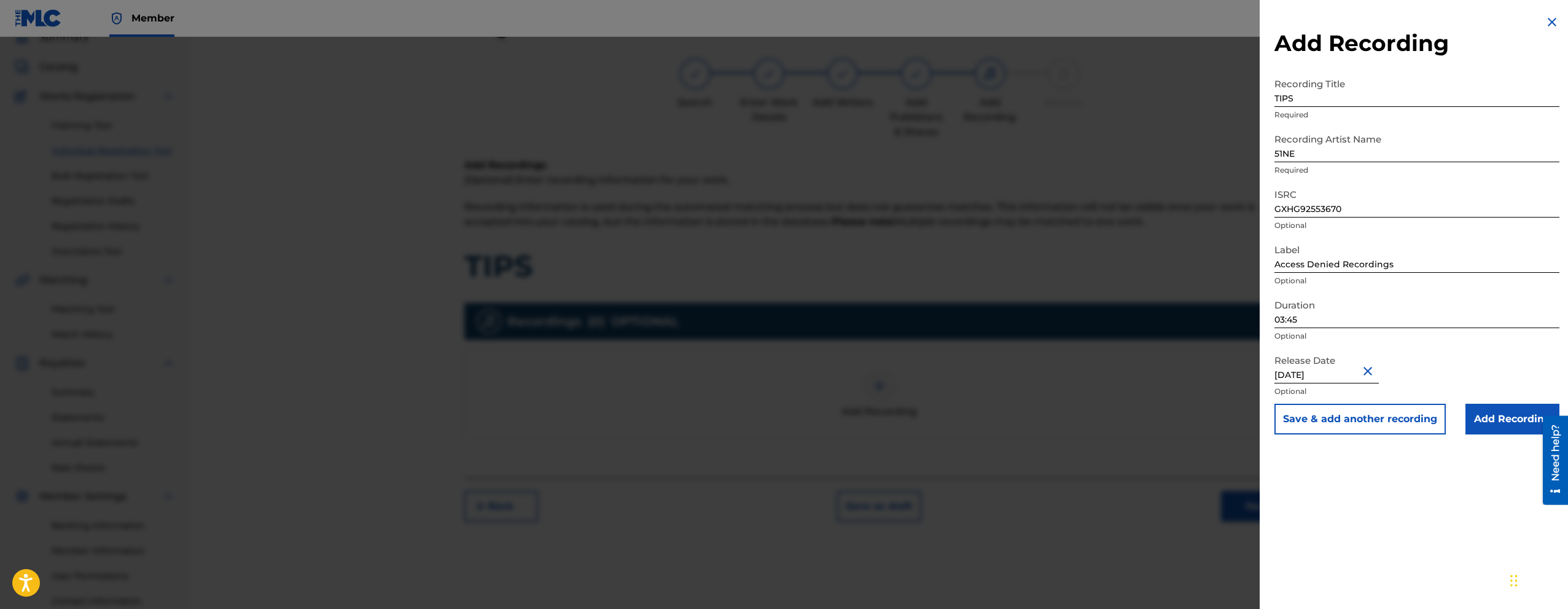
click at [1491, 421] on input "Add Recording" at bounding box center [1513, 419] width 94 height 30
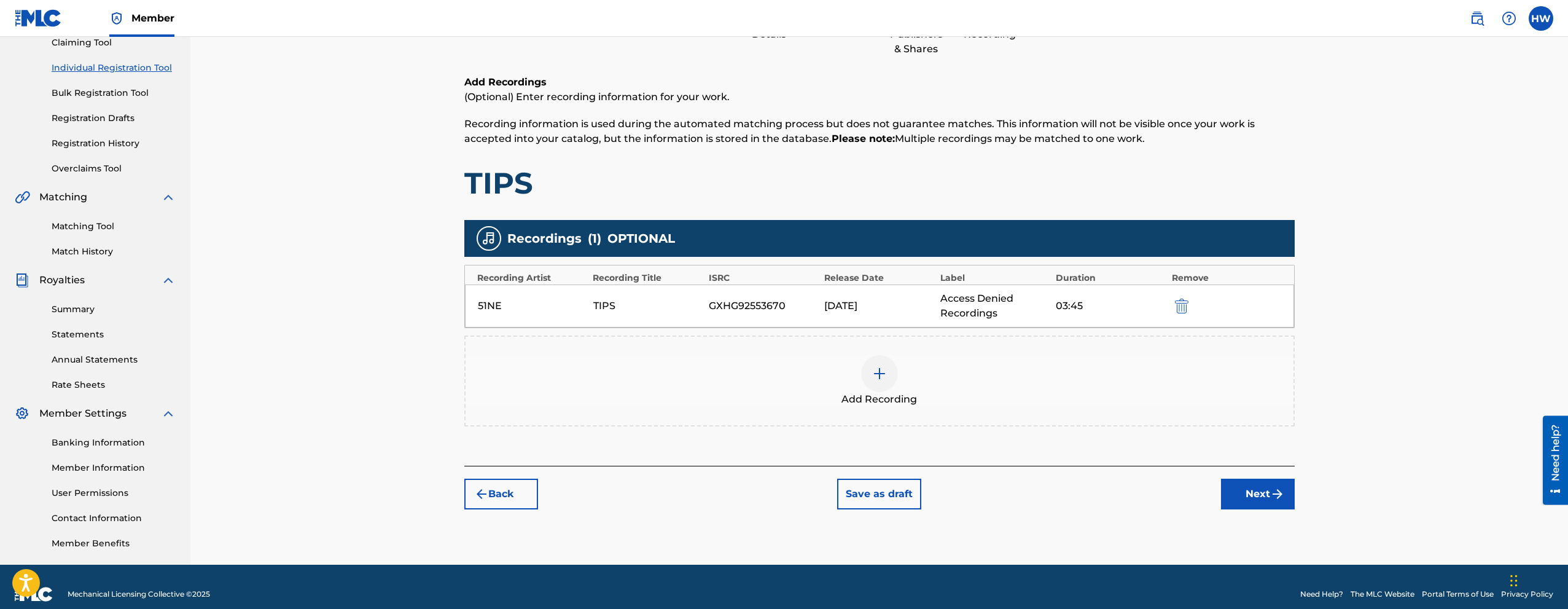
scroll to position [153, 0]
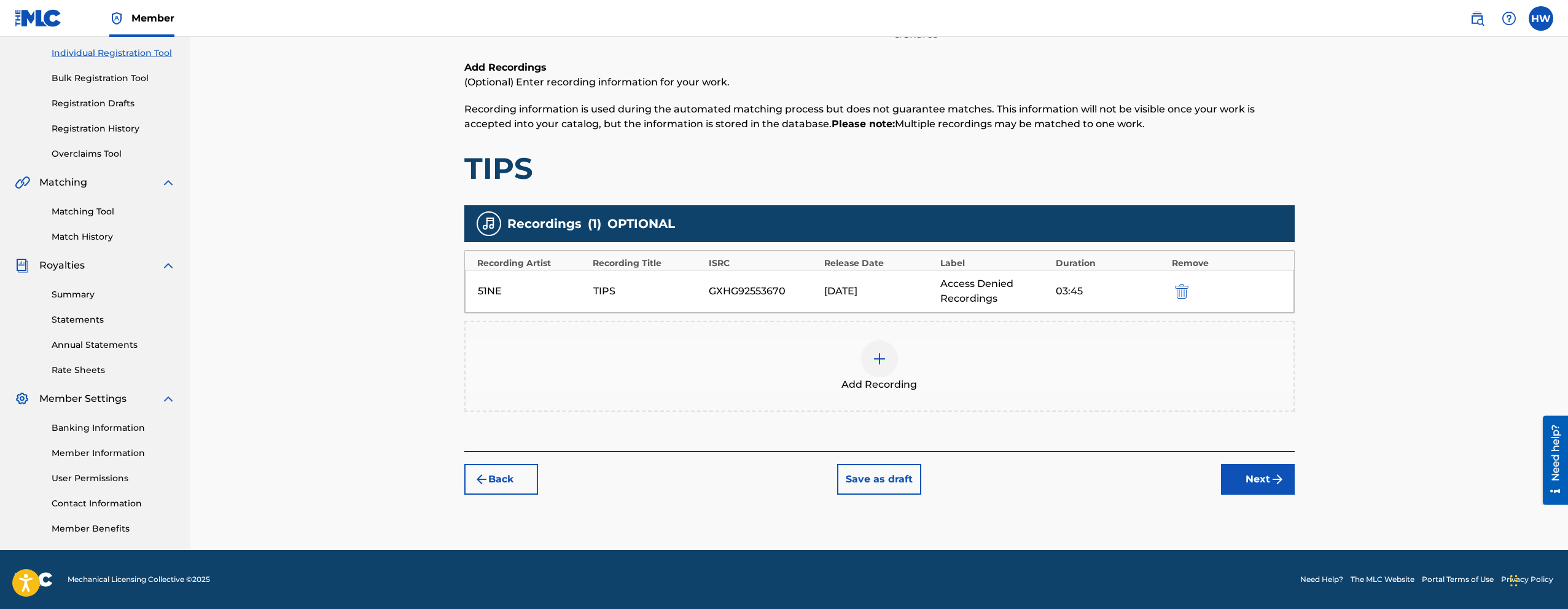
click at [1272, 478] on img "submit" at bounding box center [1277, 480] width 15 height 15
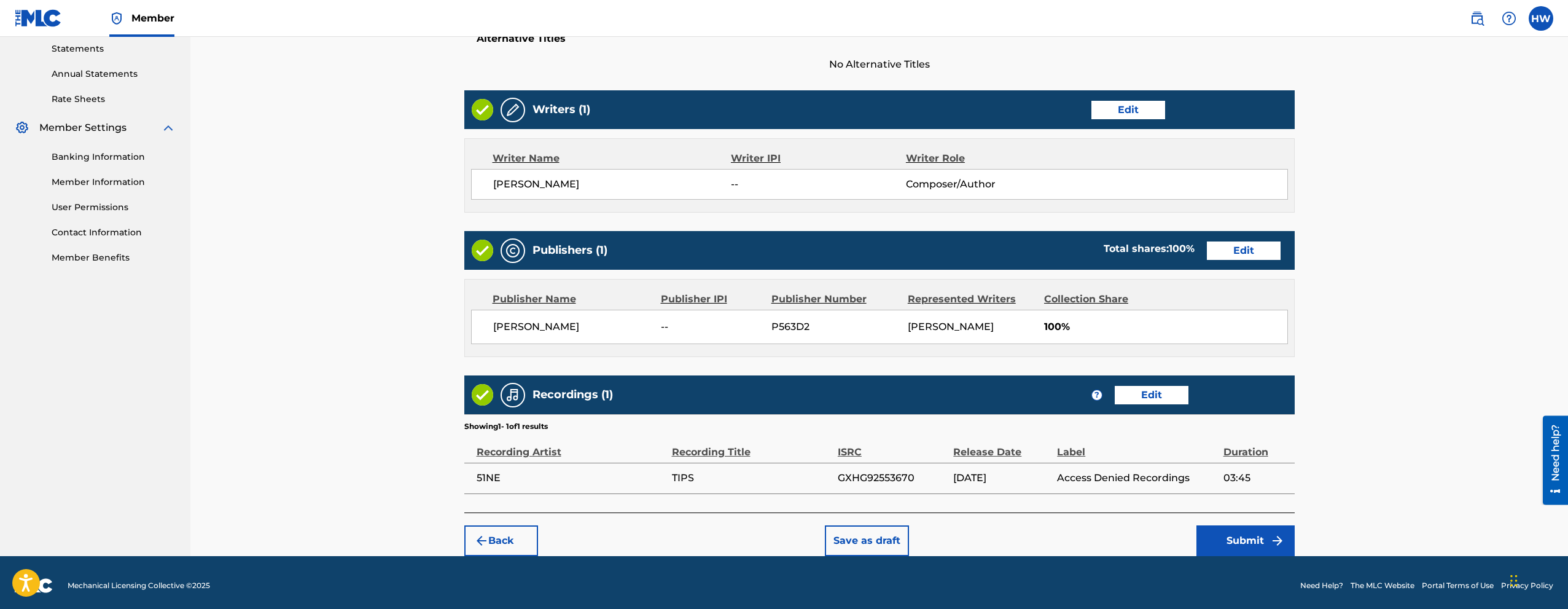
scroll to position [430, 0]
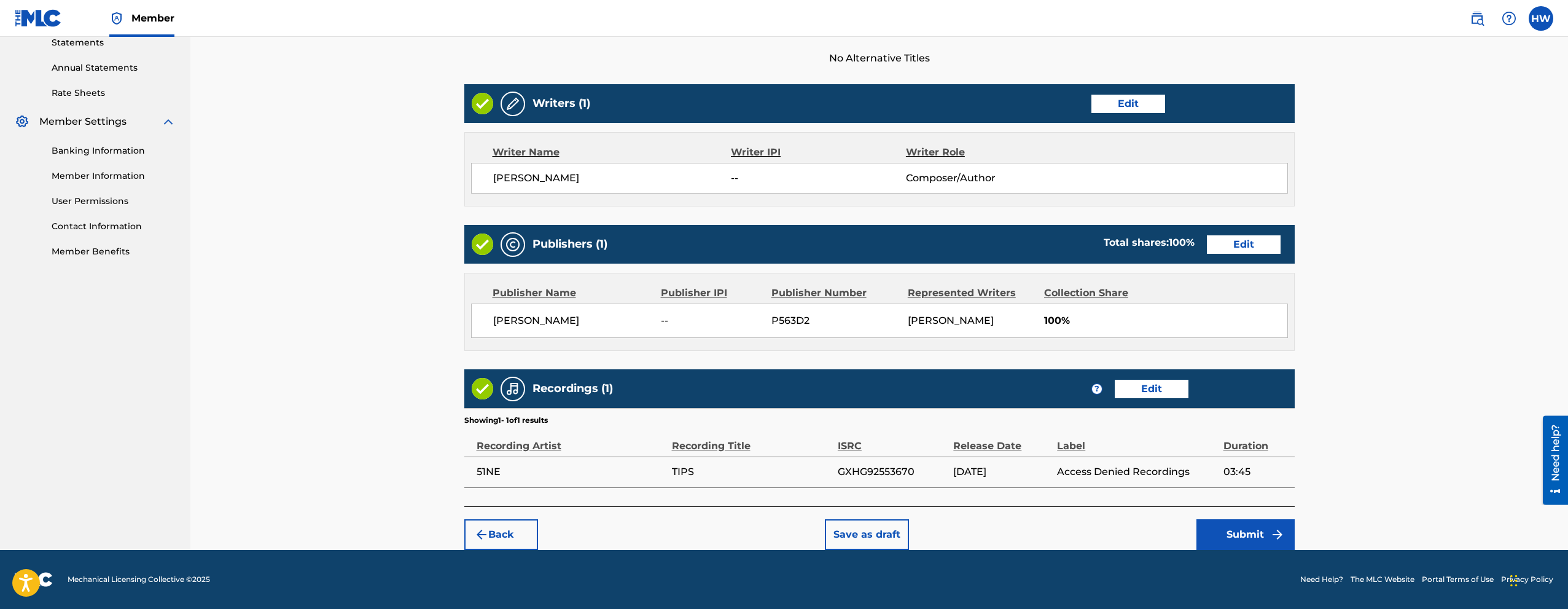
click at [1262, 533] on button "Submit" at bounding box center [1245, 534] width 98 height 30
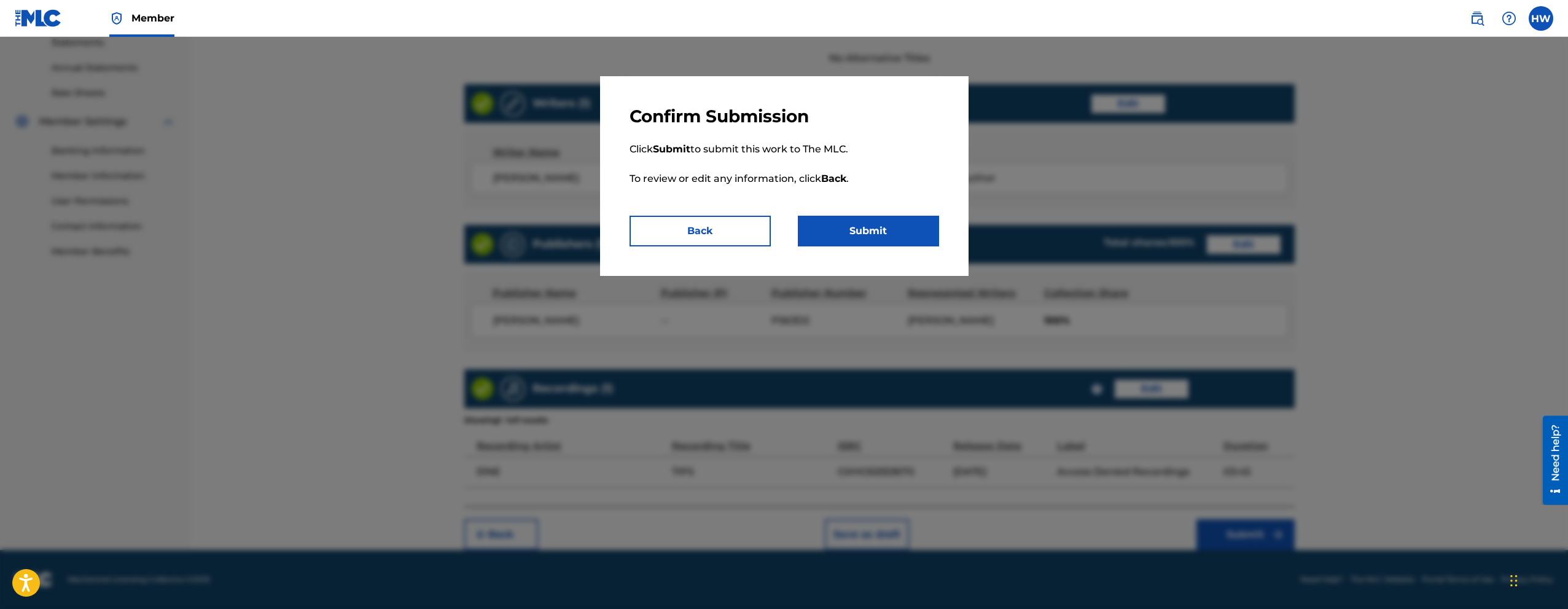
click at [876, 235] on button "Submit" at bounding box center [869, 231] width 142 height 30
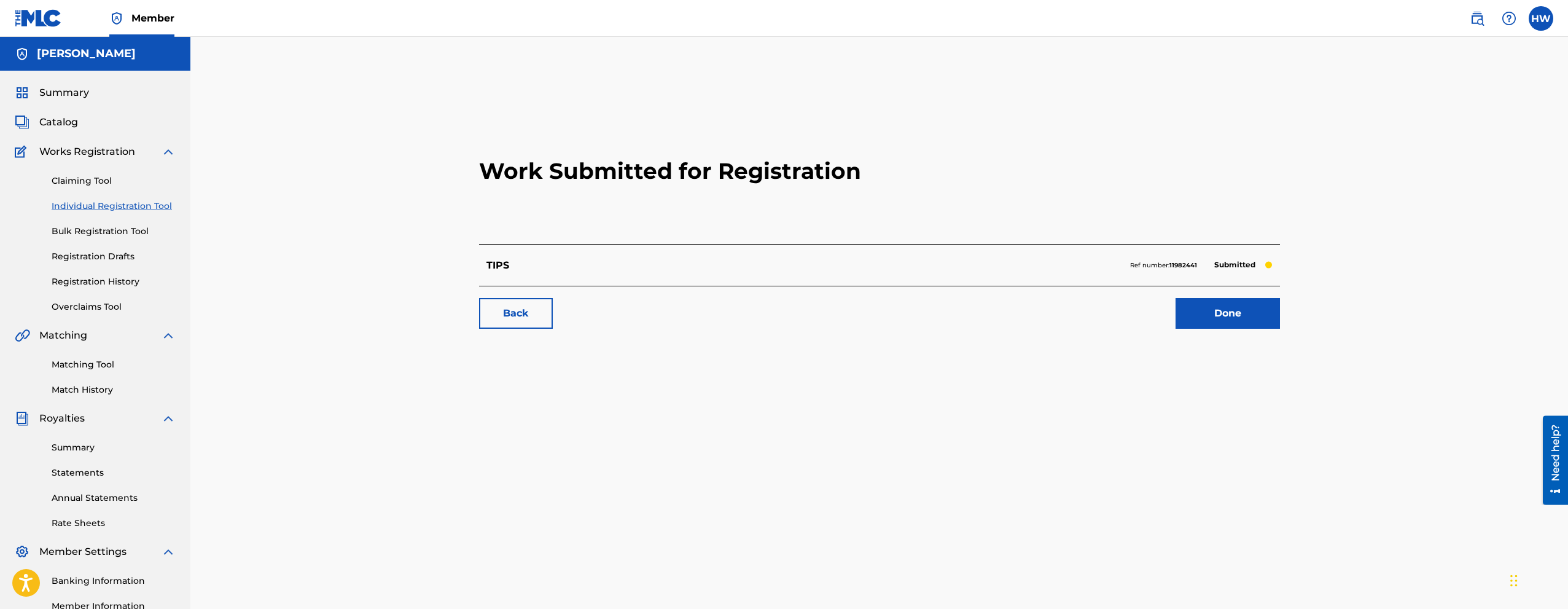
click at [94, 208] on link "Individual Registration Tool" at bounding box center [114, 206] width 124 height 13
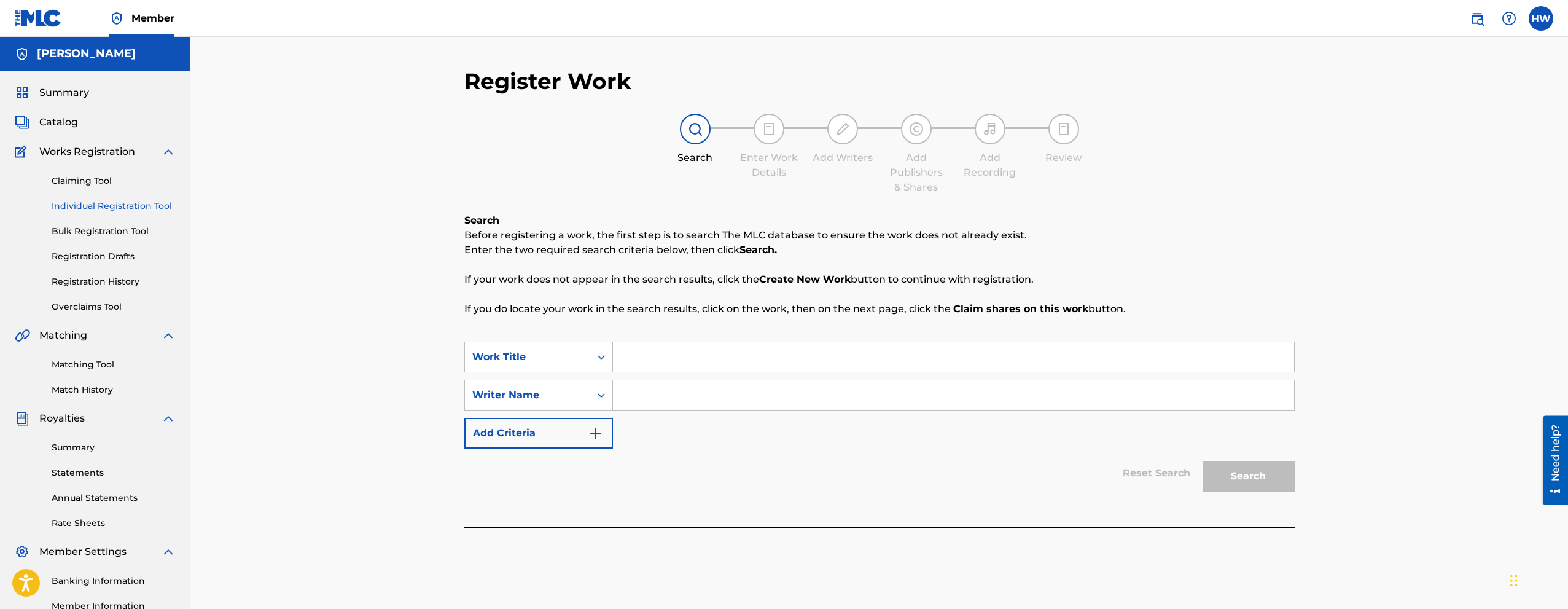
click at [655, 356] on input "Search Form" at bounding box center [953, 357] width 681 height 30
type input "t"
click at [661, 354] on input "T3CHNICOLOR" at bounding box center [953, 357] width 681 height 30
type input "T3CHN1COLOR"
click at [654, 405] on input "Search Form" at bounding box center [953, 396] width 681 height 30
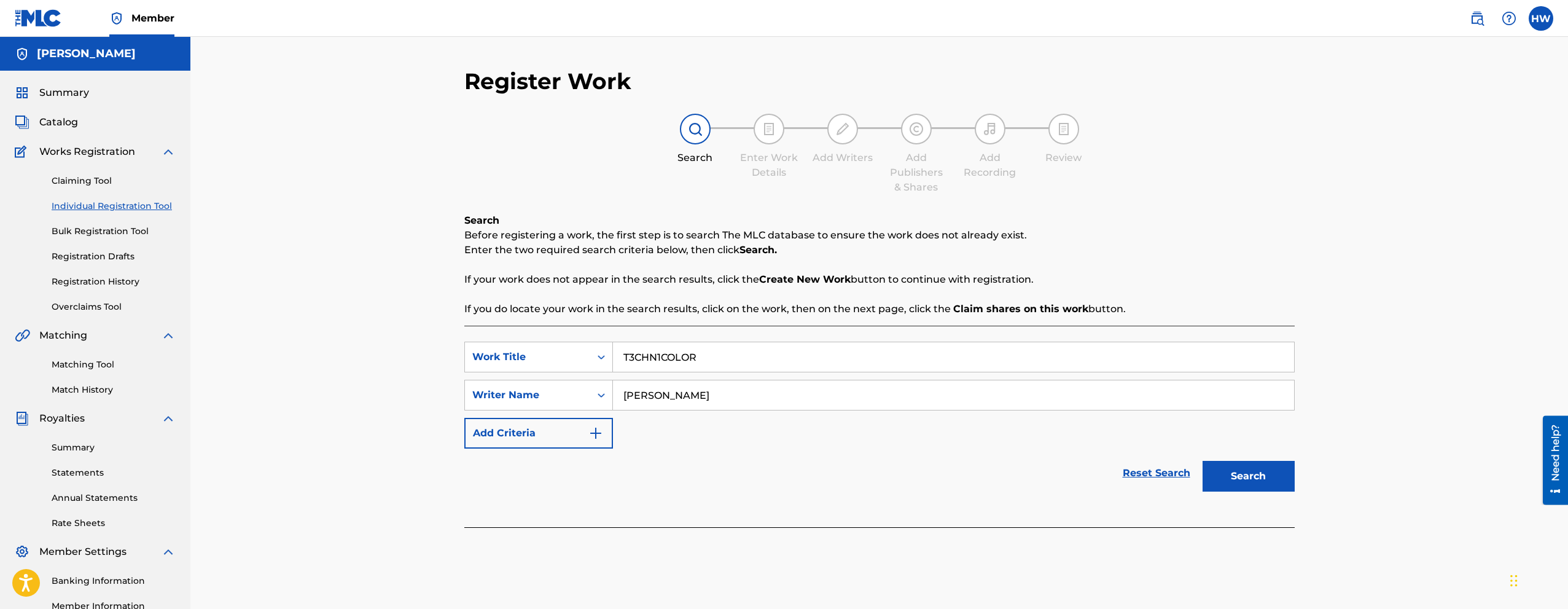
type input "[PERSON_NAME]"
click at [1256, 473] on button "Search" at bounding box center [1248, 475] width 92 height 30
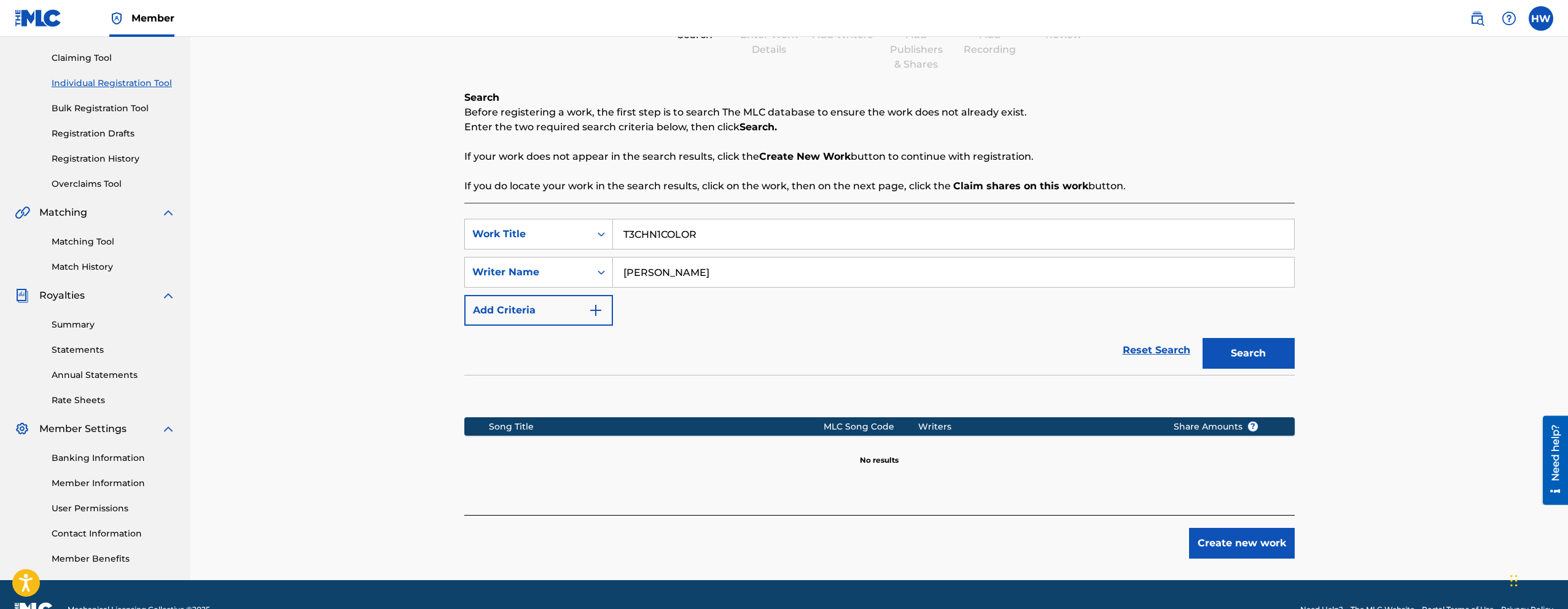
scroll to position [62, 0]
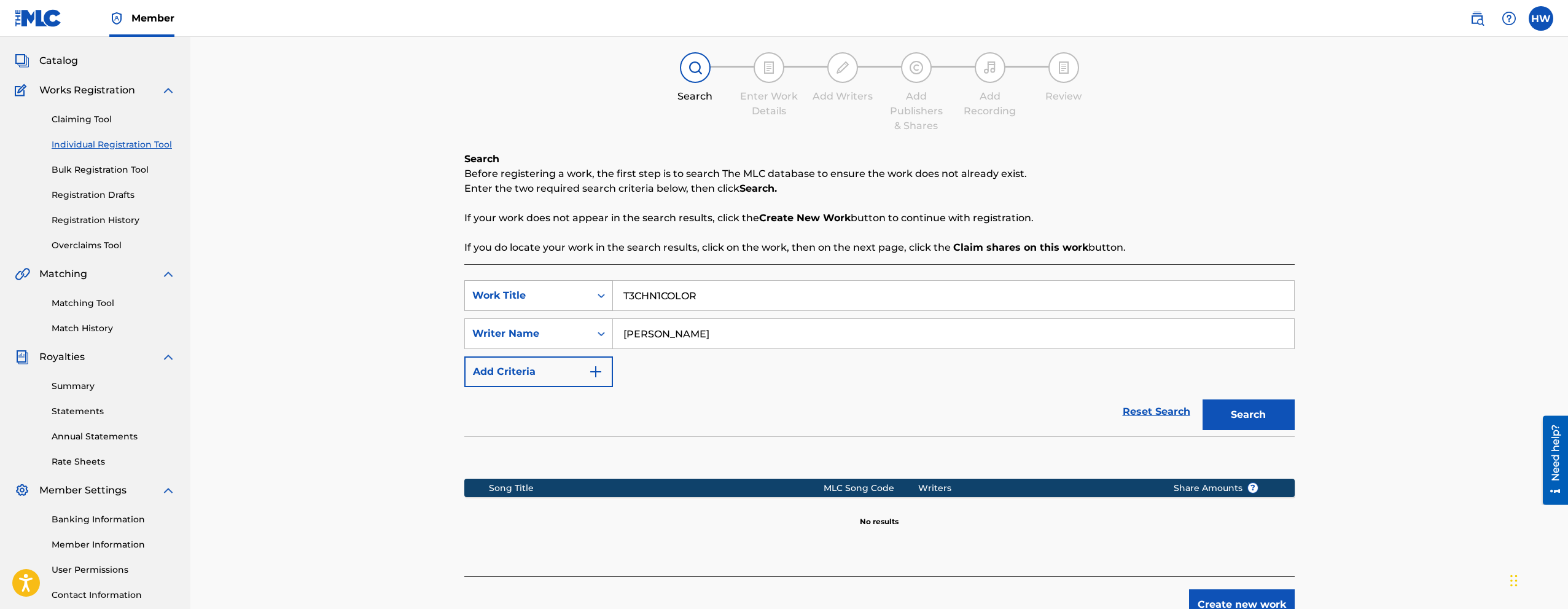
drag, startPoint x: 702, startPoint y: 294, endPoint x: 598, endPoint y: 302, distance: 104.3
click at [598, 302] on div "SearchWithCriteria3f28934d-9039-4289-9a02-7584151c728e Work Title T3CHN1COLOR" at bounding box center [880, 295] width 830 height 30
type input "LEXICON"
click at [1233, 415] on button "Search" at bounding box center [1248, 415] width 92 height 30
click at [1240, 592] on button "Create new work" at bounding box center [1242, 604] width 105 height 30
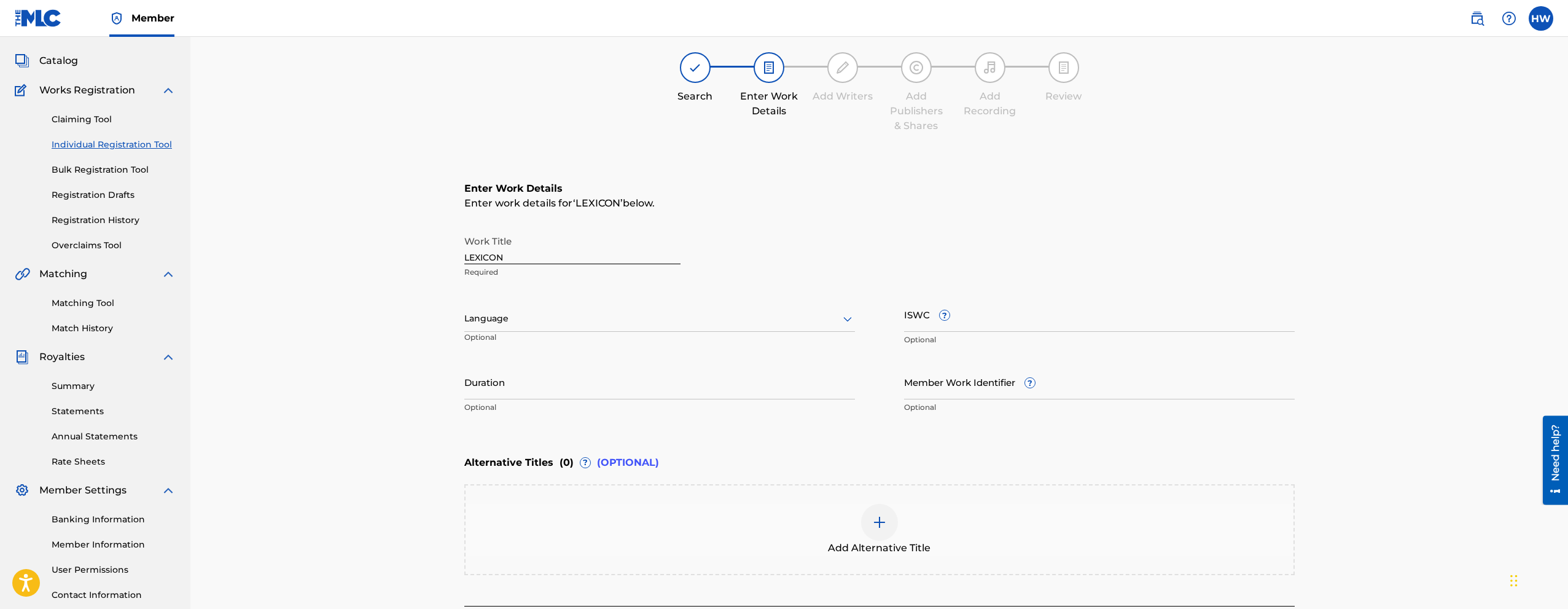
click at [511, 322] on div at bounding box center [660, 318] width 390 height 16
click at [509, 345] on div "English" at bounding box center [660, 346] width 390 height 28
